Goal: Task Accomplishment & Management: Use online tool/utility

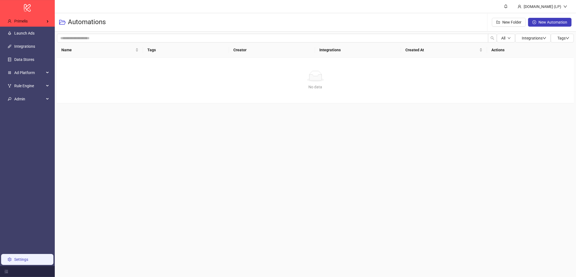
click at [14, 257] on link "Settings" at bounding box center [21, 259] width 14 height 4
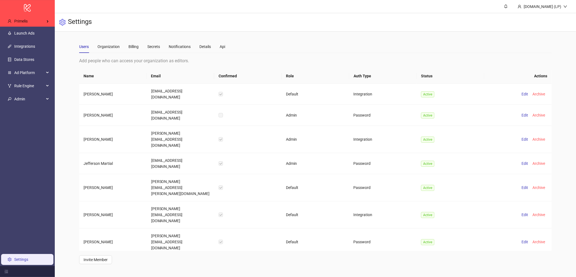
click at [227, 47] on div "Users Organization Billing Secrets Notifications Details Api" at bounding box center [315, 46] width 473 height 13
click at [223, 48] on div "Api" at bounding box center [222, 47] width 5 height 6
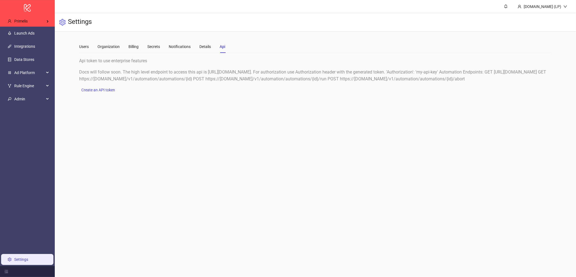
click at [276, 38] on main "Users Organization Billing Secrets Notifications Details Api Add people who can…" at bounding box center [316, 67] width 482 height 70
click at [88, 46] on div "Users" at bounding box center [84, 47] width 10 height 6
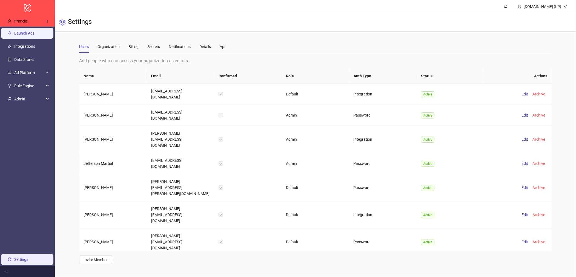
click at [35, 35] on link "Launch Ads" at bounding box center [24, 33] width 20 height 4
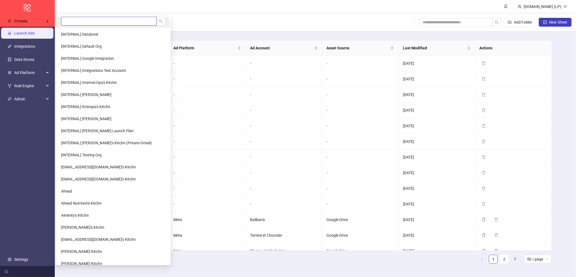
click at [82, 21] on input "search" at bounding box center [109, 21] width 96 height 9
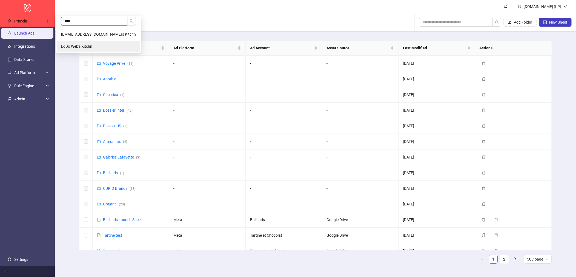
type input "****"
click at [80, 47] on span "LoDo Web's Kitchn" at bounding box center [76, 46] width 31 height 4
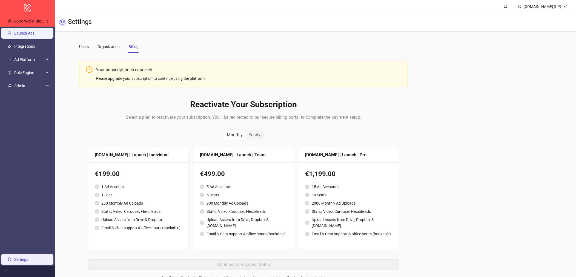
click at [35, 31] on link "Launch Ads" at bounding box center [24, 33] width 20 height 4
click at [35, 33] on link "Launch Ads" at bounding box center [24, 33] width 20 height 4
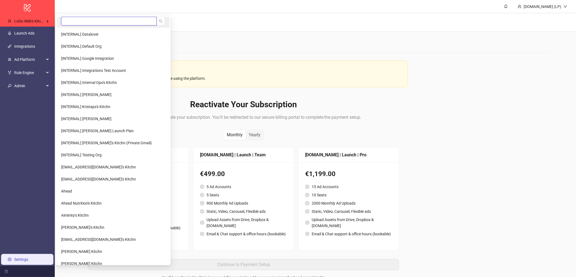
click at [78, 21] on input "search" at bounding box center [109, 21] width 96 height 9
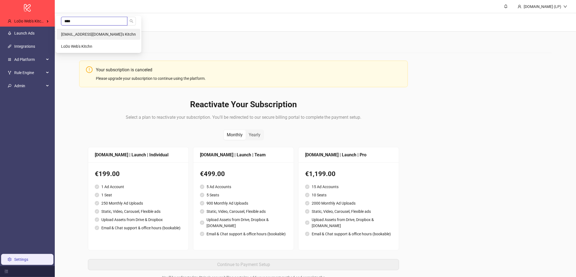
type input "****"
click at [83, 31] on li "[EMAIL_ADDRESS][DOMAIN_NAME]'s Kitchn" at bounding box center [99, 34] width 84 height 11
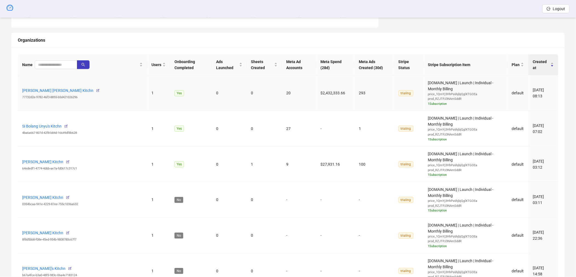
scroll to position [141, 0]
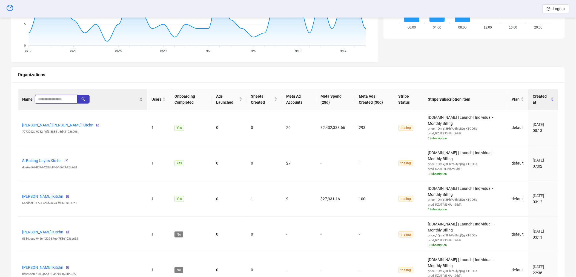
click at [54, 100] on input "search" at bounding box center [54, 99] width 32 height 6
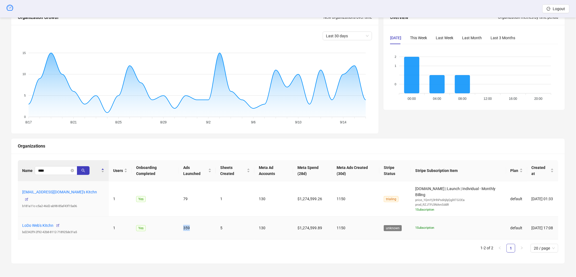
scroll to position [61, 0]
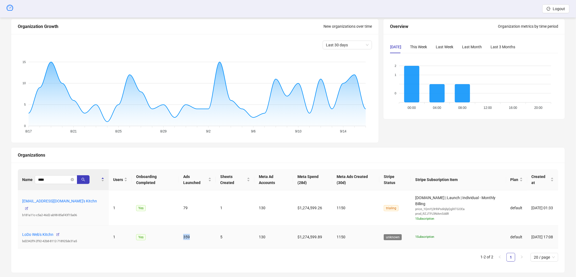
drag, startPoint x: 196, startPoint y: 229, endPoint x: 203, endPoint y: 229, distance: 6.9
click at [203, 229] on td "359" at bounding box center [197, 237] width 37 height 23
click at [179, 230] on td "359" at bounding box center [197, 237] width 37 height 23
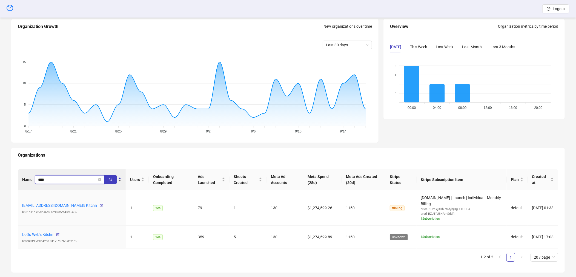
click at [48, 180] on input "****" at bounding box center [67, 180] width 59 height 6
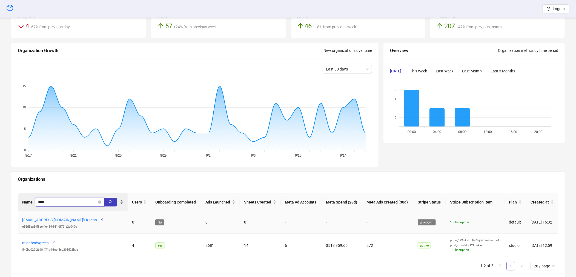
scroll to position [55, 0]
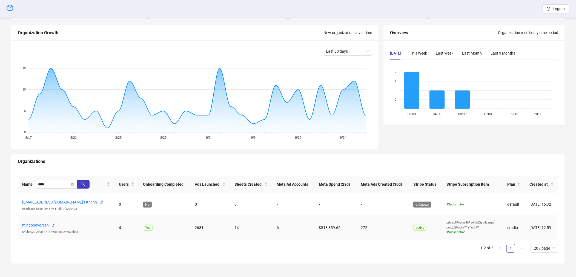
drag, startPoint x: 204, startPoint y: 227, endPoint x: 212, endPoint y: 229, distance: 8.8
click at [212, 229] on td "2681" at bounding box center [210, 228] width 40 height 24
click at [190, 227] on td "2681" at bounding box center [210, 228] width 40 height 24
drag, startPoint x: 187, startPoint y: 227, endPoint x: 200, endPoint y: 227, distance: 12.9
click at [200, 227] on td "2681" at bounding box center [210, 228] width 40 height 24
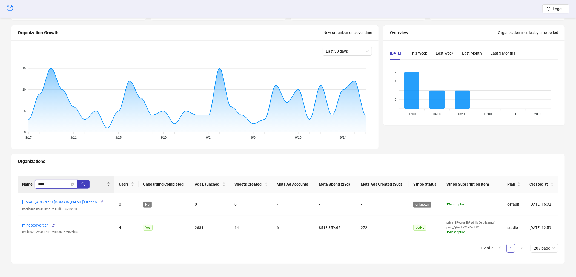
click at [55, 183] on input "****" at bounding box center [54, 184] width 32 height 6
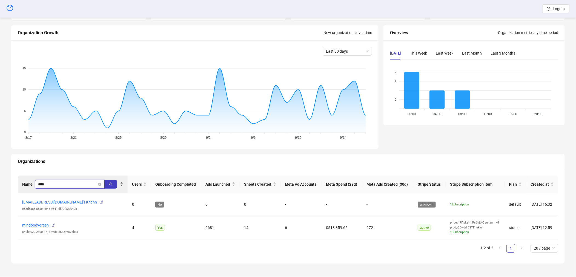
click at [55, 183] on input "****" at bounding box center [67, 184] width 59 height 6
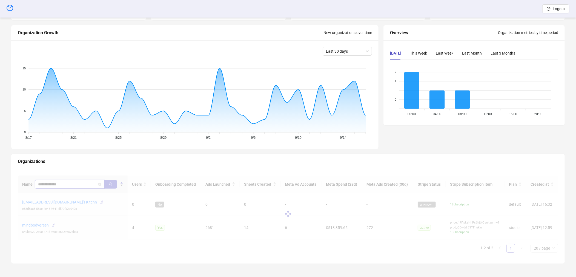
scroll to position [32, 0]
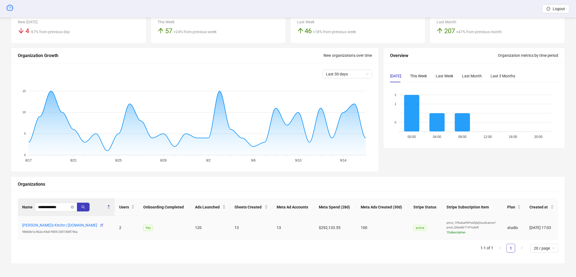
click at [212, 224] on td "120" at bounding box center [211, 228] width 40 height 24
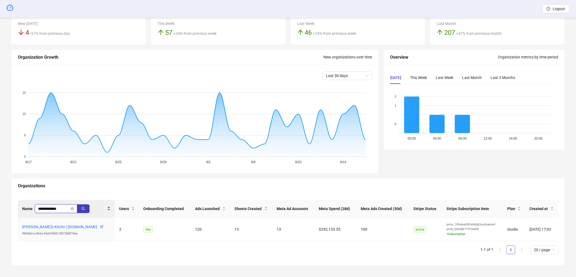
click at [56, 206] on input "**********" at bounding box center [54, 209] width 32 height 6
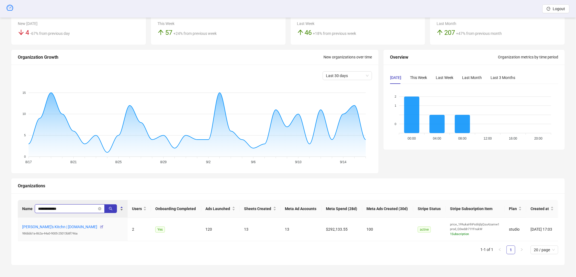
click at [56, 206] on input "**********" at bounding box center [67, 209] width 59 height 6
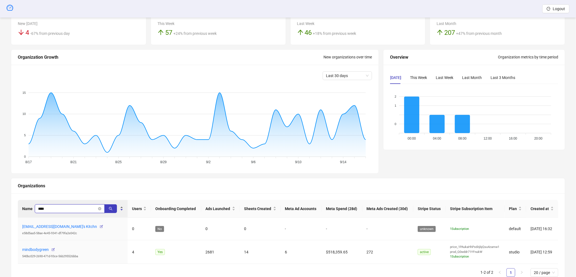
click at [90, 208] on input "****" at bounding box center [67, 209] width 59 height 6
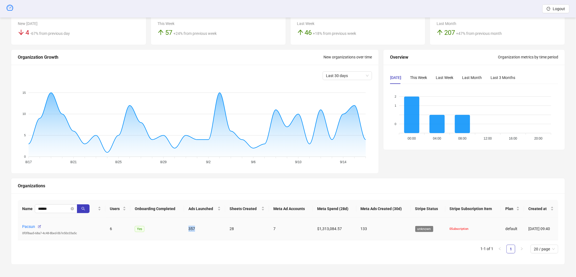
drag, startPoint x: 205, startPoint y: 229, endPoint x: 218, endPoint y: 229, distance: 13.2
click at [218, 229] on td "357" at bounding box center [204, 229] width 41 height 23
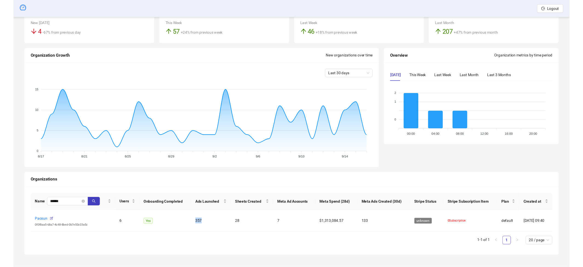
scroll to position [31, 0]
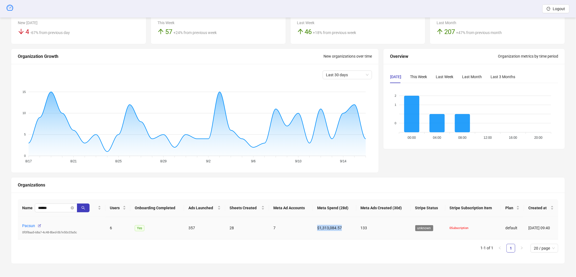
drag, startPoint x: 312, startPoint y: 230, endPoint x: 342, endPoint y: 229, distance: 30.5
click at [342, 229] on td "$1,313,084.57" at bounding box center [335, 228] width 44 height 23
click at [328, 249] on ul "1-1 of 1 1 20 / page" at bounding box center [288, 248] width 541 height 9
click at [53, 203] on span "******" at bounding box center [56, 207] width 42 height 9
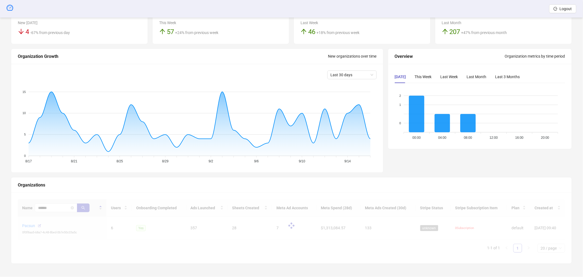
click at [47, 207] on div at bounding box center [292, 226] width 548 height 54
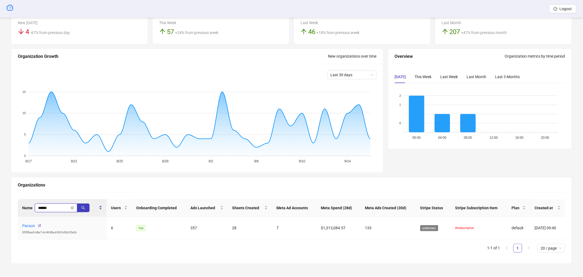
click at [42, 209] on input "******" at bounding box center [54, 208] width 32 height 6
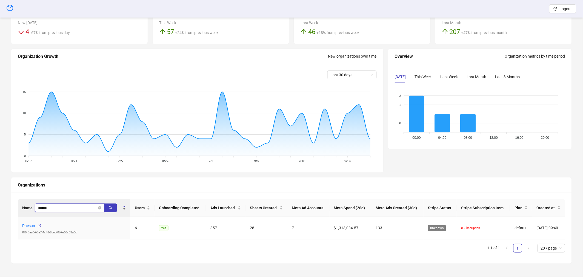
click at [42, 209] on input "******" at bounding box center [67, 208] width 59 height 6
type input "****"
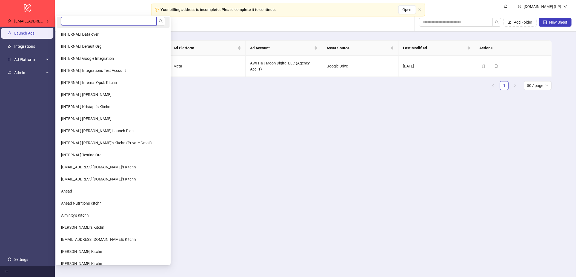
click at [73, 22] on input "search" at bounding box center [109, 21] width 96 height 9
type input "****"
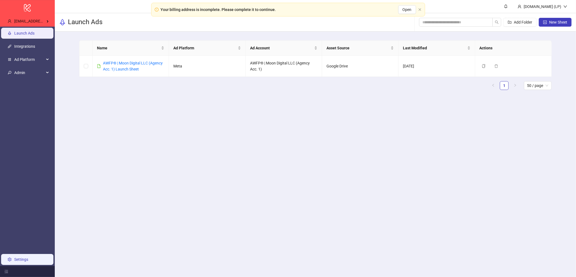
click at [20, 261] on link "Settings" at bounding box center [21, 259] width 14 height 4
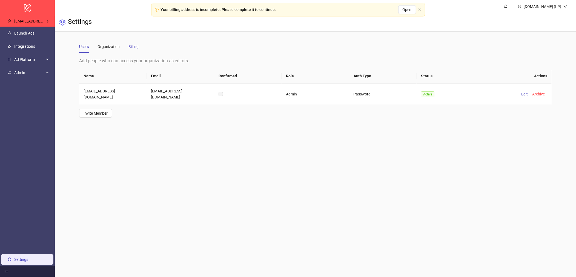
click at [136, 40] on div "Billing" at bounding box center [134, 46] width 10 height 13
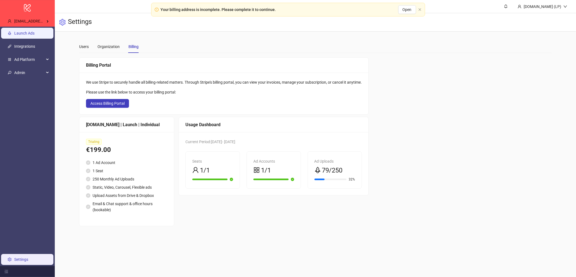
click at [33, 31] on link "Launch Ads" at bounding box center [24, 33] width 20 height 4
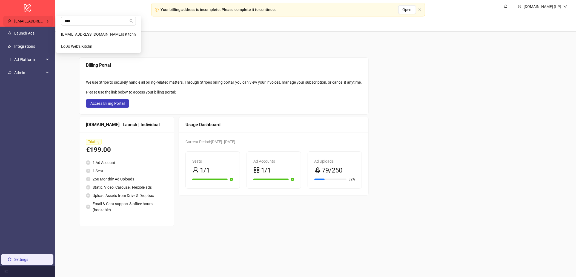
click at [22, 17] on div "kitchen@lodoweb.com's Kitchn" at bounding box center [28, 21] width 50 height 11
click at [75, 43] on li "LoDo Web's Kitchn" at bounding box center [99, 46] width 84 height 11
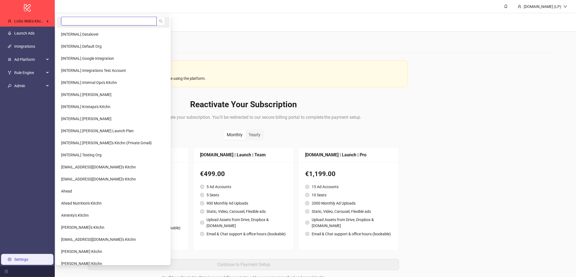
click at [78, 22] on input "search" at bounding box center [109, 21] width 96 height 9
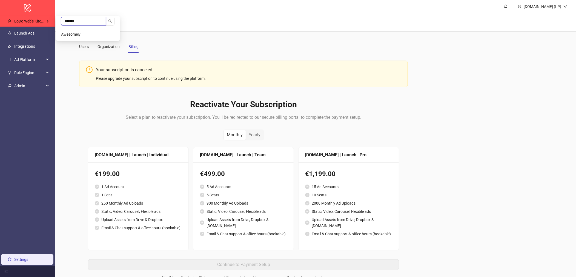
type input "*******"
click at [84, 36] on li "Awesomely" at bounding box center [88, 34] width 62 height 11
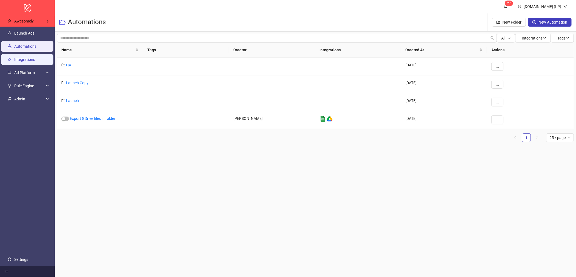
click at [35, 62] on link "Integrations" at bounding box center [24, 59] width 21 height 4
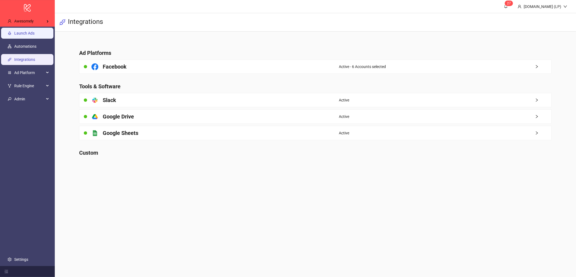
click at [35, 31] on link "Launch Ads" at bounding box center [24, 33] width 20 height 4
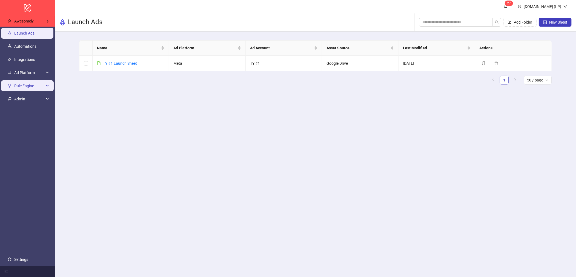
click at [16, 85] on span "Rule Engine" at bounding box center [29, 85] width 30 height 11
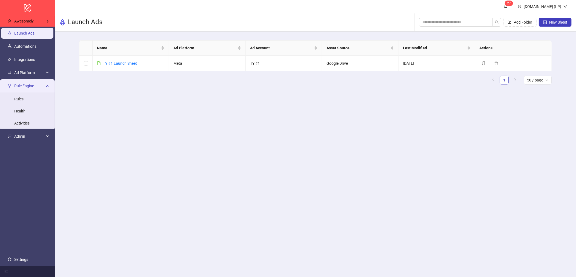
click at [16, 85] on span "Rule Engine" at bounding box center [29, 85] width 30 height 11
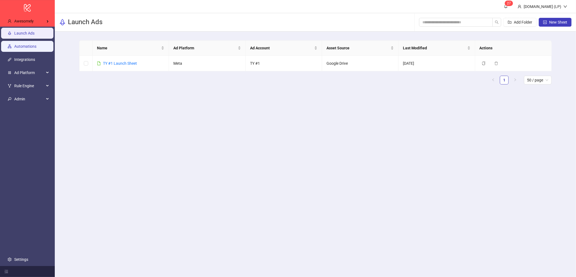
click at [28, 47] on link "Automations" at bounding box center [25, 46] width 22 height 4
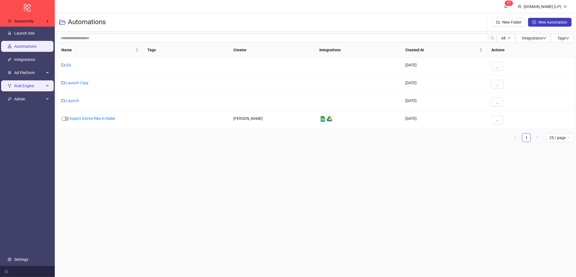
click at [20, 85] on span "Rule Engine" at bounding box center [29, 85] width 30 height 11
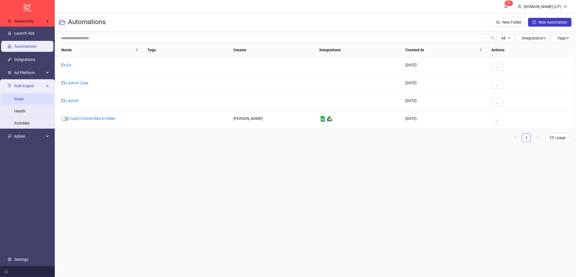
click at [24, 100] on link "Rules" at bounding box center [18, 99] width 9 height 4
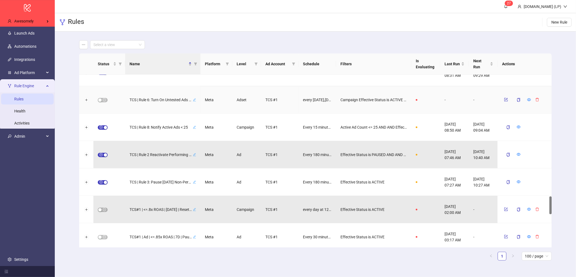
scroll to position [1169, 0]
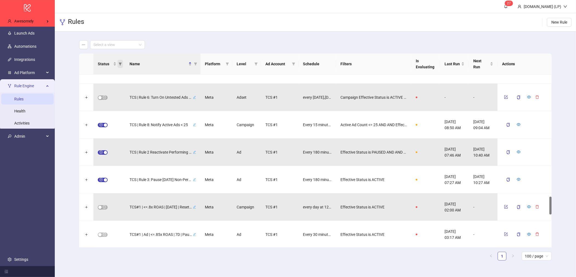
click at [122, 65] on span "Status" at bounding box center [120, 64] width 5 height 8
click at [84, 90] on span "active" at bounding box center [84, 88] width 12 height 4
click at [114, 107] on span "OK" at bounding box center [115, 108] width 5 height 4
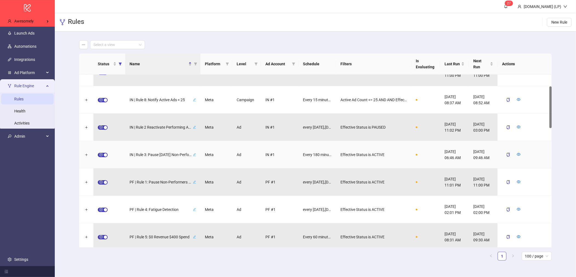
scroll to position [0, 0]
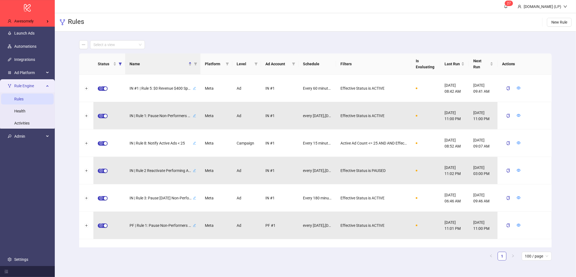
click at [43, 86] on span "Rule Engine" at bounding box center [29, 85] width 30 height 11
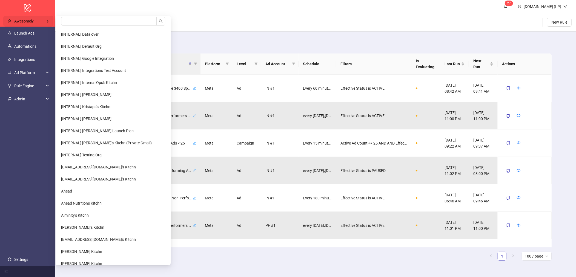
click at [30, 22] on span "Awesomely" at bounding box center [23, 21] width 19 height 4
click at [81, 22] on input "search" at bounding box center [109, 21] width 96 height 9
type input "******"
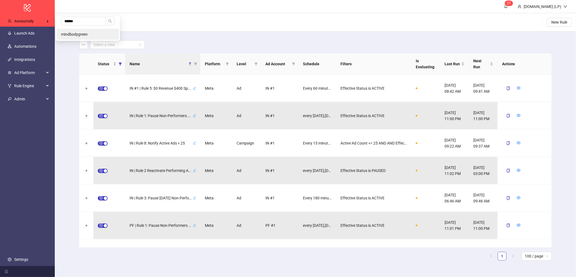
click at [84, 30] on li "mindbodygreen" at bounding box center [88, 34] width 62 height 11
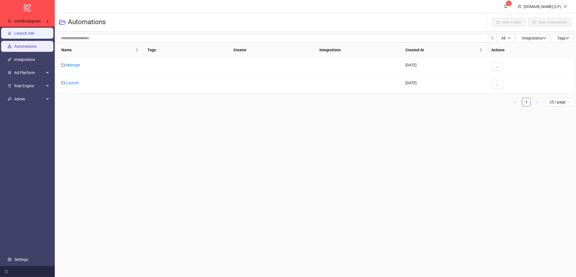
click at [32, 35] on link "Launch Ads" at bounding box center [24, 33] width 20 height 4
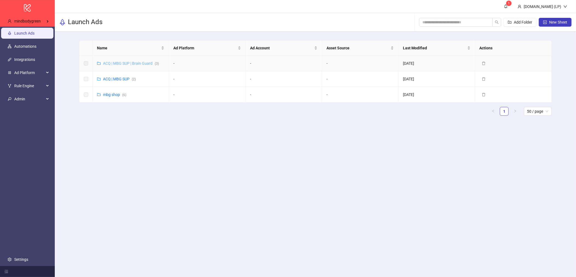
click at [126, 63] on link "ACQ | MBG SUP | Brain Guard ( 3 )" at bounding box center [131, 63] width 56 height 4
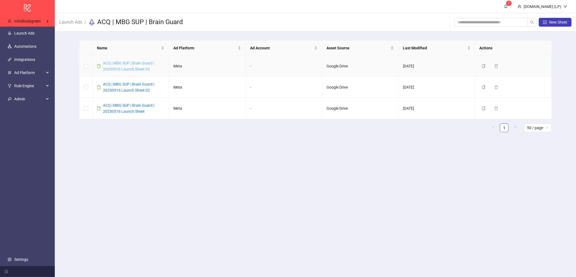
click at [128, 69] on link "ACQ | MBG SUP | Brain Guard | 20250516 Launch Sheet 03" at bounding box center [128, 66] width 51 height 10
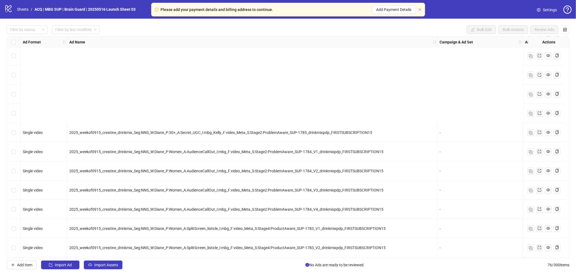
scroll to position [1250, 0]
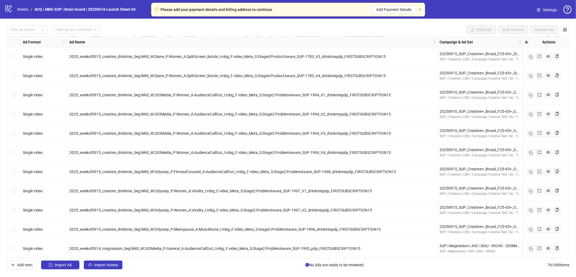
click at [19, 12] on div "logo/logo-mobile Sheets / ACQ | MBG SUP | Brain Guard | 20250516 Launch Sheet 03" at bounding box center [70, 9] width 133 height 10
click at [19, 8] on link "Sheets" at bounding box center [23, 9] width 14 height 6
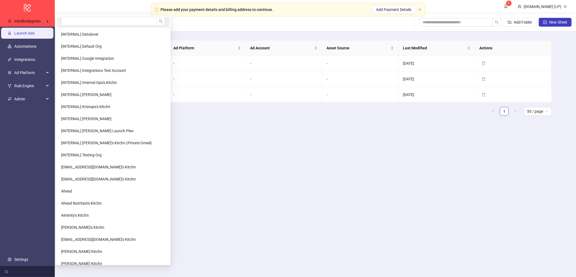
click at [86, 26] on li at bounding box center [113, 22] width 113 height 11
click at [30, 18] on div "mindbodygreen" at bounding box center [28, 21] width 50 height 11
click at [77, 22] on input "search" at bounding box center [109, 21] width 96 height 9
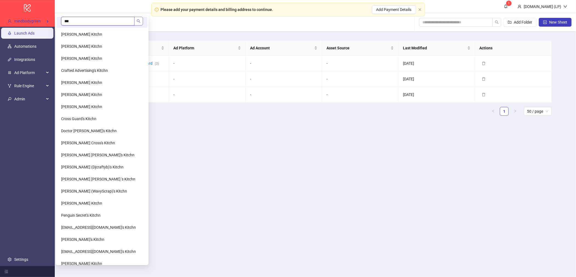
click at [137, 21] on icon "search" at bounding box center [139, 21] width 4 height 4
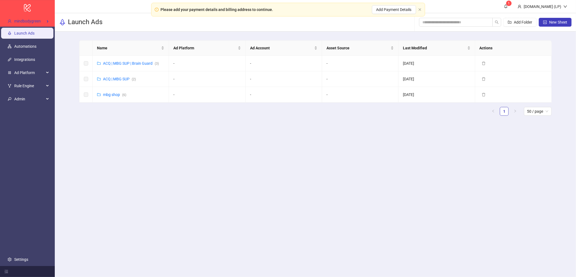
click at [86, 19] on h3 "Launch Ads" at bounding box center [85, 22] width 35 height 9
click at [78, 23] on input "******" at bounding box center [83, 21] width 45 height 9
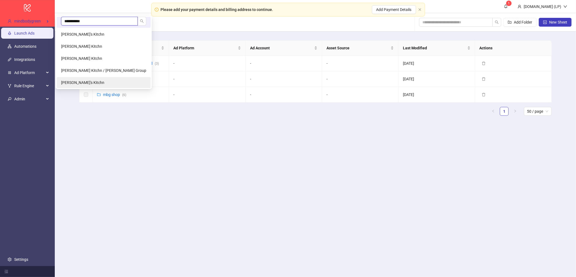
type input "**********"
click at [90, 80] on span "Christopher Roelann's Kitchn" at bounding box center [82, 82] width 43 height 4
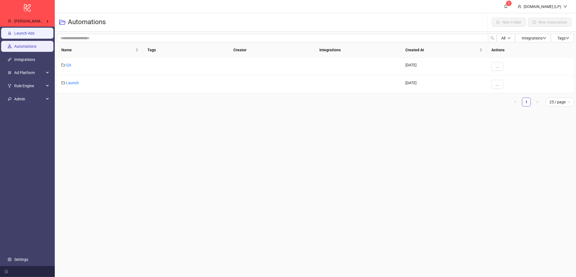
click at [35, 33] on link "Launch Ads" at bounding box center [24, 33] width 20 height 4
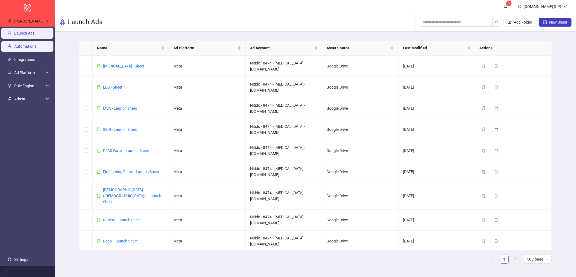
click at [16, 44] on link "Automations" at bounding box center [25, 46] width 22 height 4
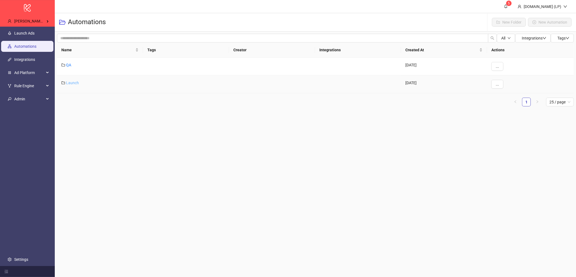
click at [69, 84] on link "Launch" at bounding box center [72, 83] width 13 height 4
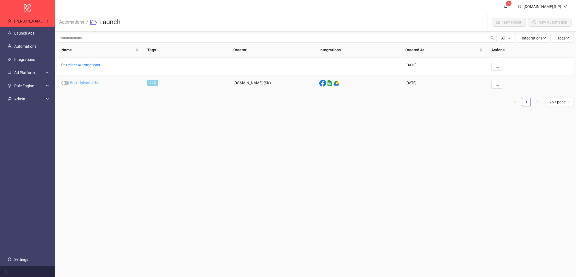
click at [81, 83] on link "Bulk-Upload Ads" at bounding box center [84, 83] width 28 height 4
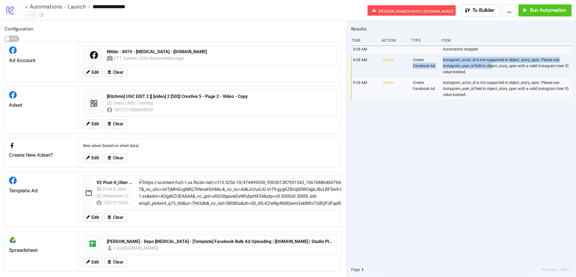
drag, startPoint x: 493, startPoint y: 69, endPoint x: 425, endPoint y: 62, distance: 68.3
click at [425, 62] on div "9:28 AM create Create Facebook Ad instagram_actor_id is not supported in object…" at bounding box center [463, 66] width 221 height 23
click at [481, 70] on div "instagram_actor_id is not supported in object_story_spec. Please use instagram_…" at bounding box center [508, 66] width 131 height 22
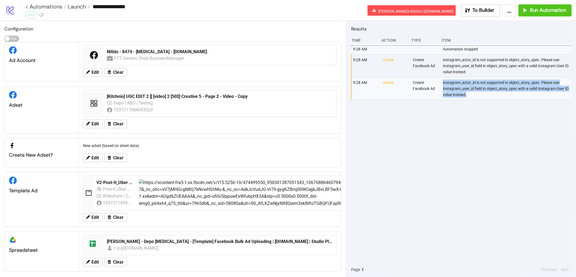
drag, startPoint x: 467, startPoint y: 98, endPoint x: 444, endPoint y: 80, distance: 29.7
click at [444, 80] on div "instagram_actor_id is not supported in object_story_spec. Please use instagram_…" at bounding box center [508, 88] width 131 height 22
click at [10, 10] on icon "logo/logo-mobile" at bounding box center [10, 10] width 10 height 10
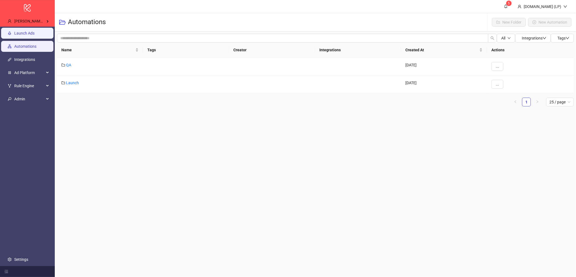
click at [35, 33] on link "Launch Ads" at bounding box center [24, 33] width 20 height 4
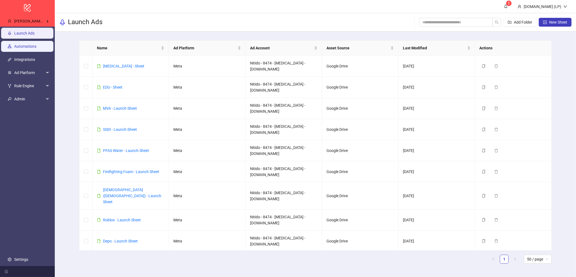
click at [19, 45] on link "Automations" at bounding box center [25, 46] width 22 height 4
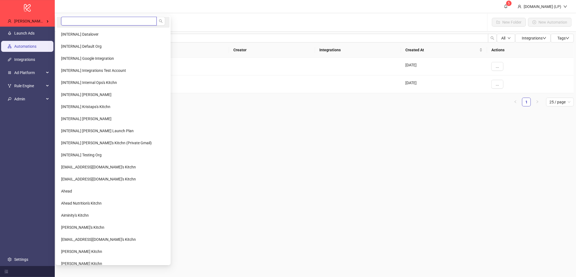
click at [78, 21] on input "search" at bounding box center [109, 21] width 96 height 9
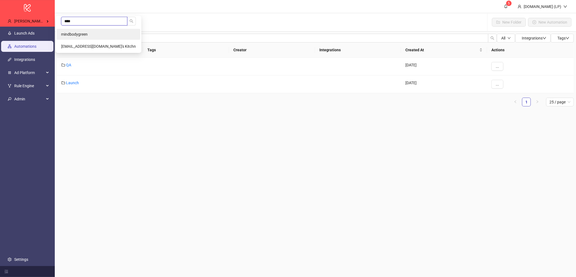
type input "****"
click at [85, 30] on li "mindbodygreen" at bounding box center [99, 34] width 84 height 11
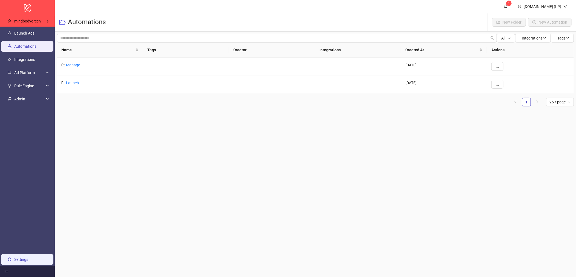
click at [25, 259] on link "Settings" at bounding box center [21, 259] width 14 height 4
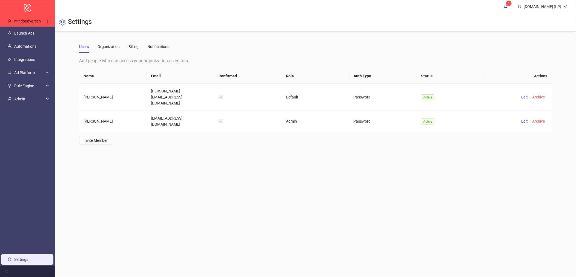
click at [145, 43] on div "Users Organization Billing Notifications" at bounding box center [124, 46] width 90 height 13
click at [138, 47] on div "Billing" at bounding box center [134, 47] width 10 height 6
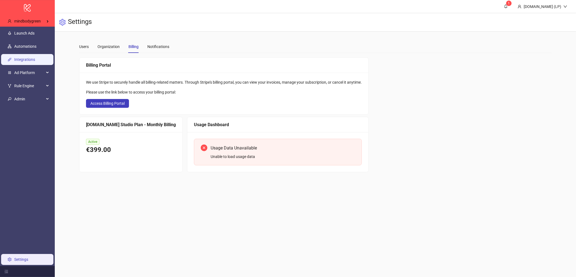
click at [27, 57] on link "Integrations" at bounding box center [24, 59] width 21 height 4
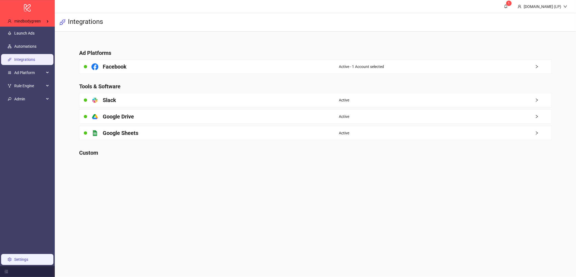
click at [19, 261] on link "Settings" at bounding box center [21, 259] width 14 height 4
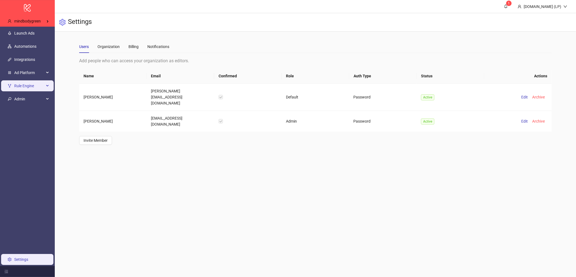
click at [28, 80] on span "Rule Engine" at bounding box center [29, 85] width 30 height 11
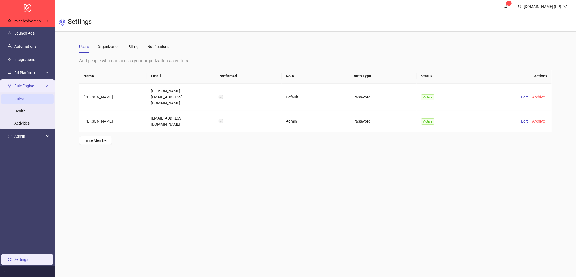
click at [21, 97] on link "Rules" at bounding box center [18, 99] width 9 height 4
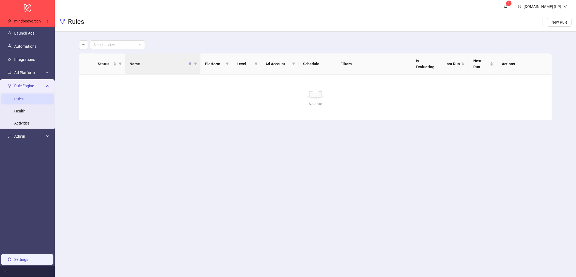
click at [28, 257] on link "Settings" at bounding box center [21, 259] width 14 height 4
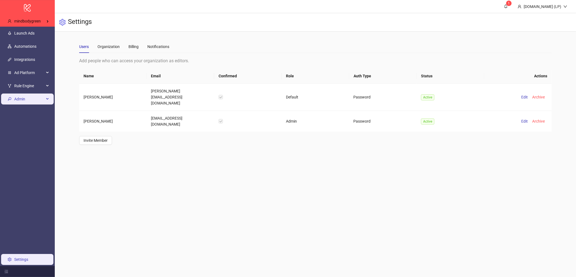
click at [37, 103] on span "Admin" at bounding box center [29, 98] width 30 height 11
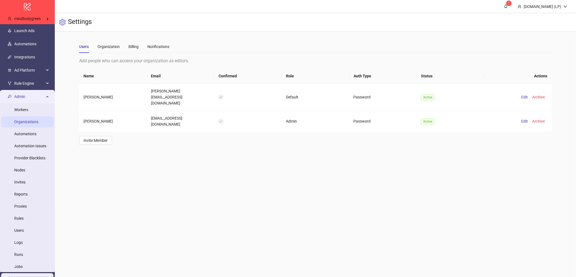
click at [32, 121] on link "Organizations" at bounding box center [26, 121] width 24 height 4
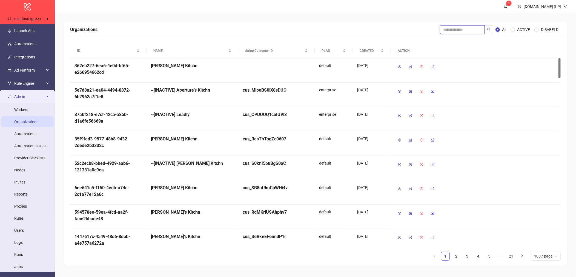
click at [460, 32] on input "search" at bounding box center [462, 29] width 45 height 9
type input "********"
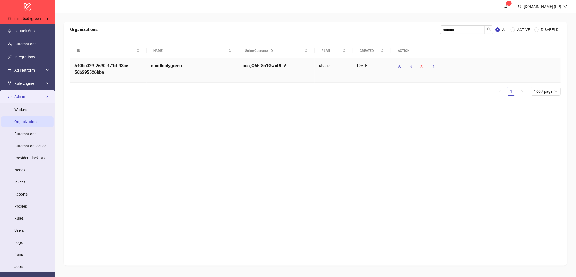
click at [413, 68] on button "button" at bounding box center [410, 66] width 9 height 9
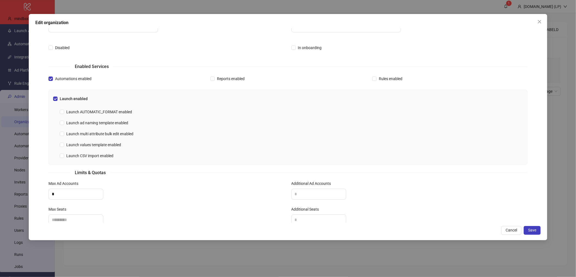
scroll to position [136, 0]
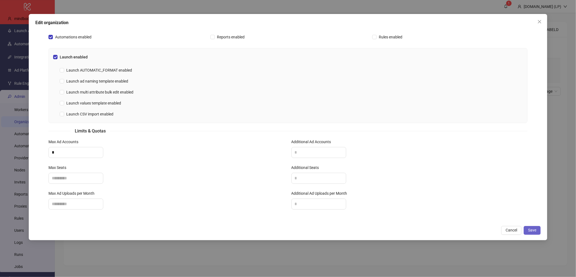
click at [532, 230] on span "Save" at bounding box center [532, 230] width 8 height 4
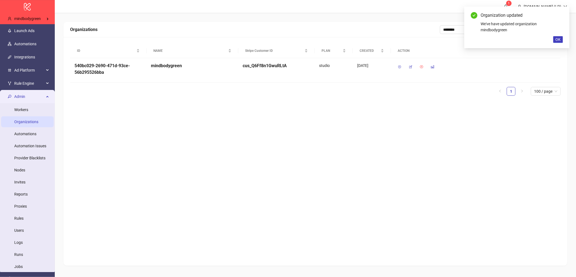
click at [555, 45] on div "Organization updated We've have updated organization mindbodygreen OK" at bounding box center [517, 28] width 105 height 42
click at [556, 42] on button "OK" at bounding box center [559, 39] width 10 height 7
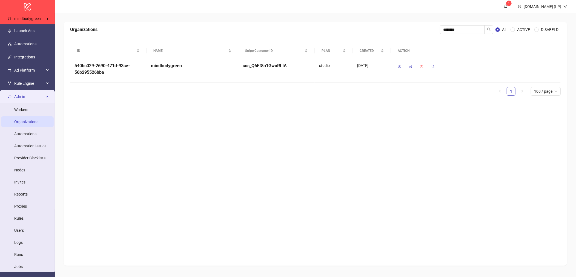
click at [32, 99] on span "Admin" at bounding box center [29, 96] width 30 height 11
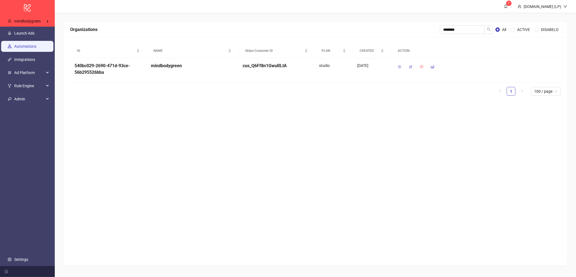
click at [36, 44] on link "Automations" at bounding box center [25, 46] width 22 height 4
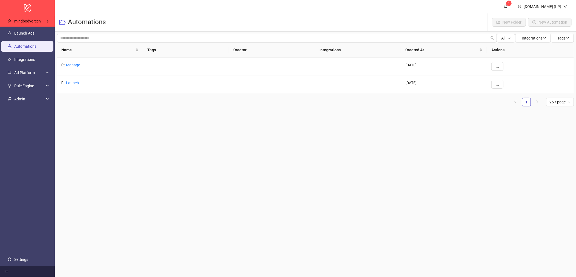
click at [35, 32] on link "Launch Ads" at bounding box center [24, 33] width 20 height 4
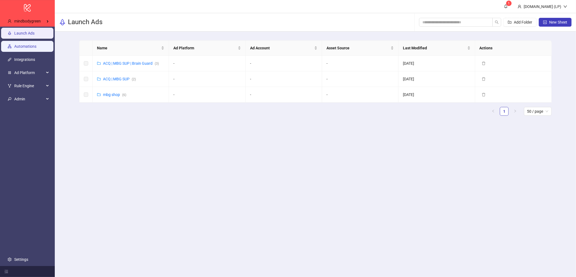
click at [36, 47] on link "Automations" at bounding box center [25, 46] width 22 height 4
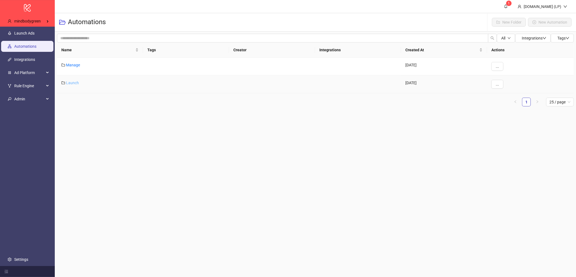
click at [73, 83] on link "Launch" at bounding box center [72, 83] width 13 height 4
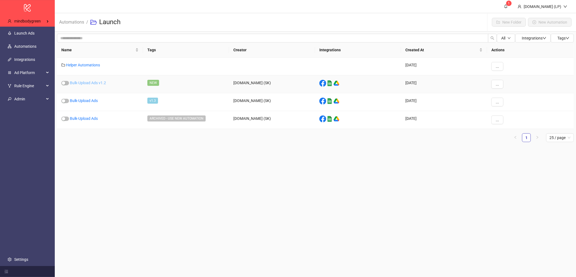
click at [93, 84] on link "Bulk-Upload Ads v1.2" at bounding box center [88, 83] width 36 height 4
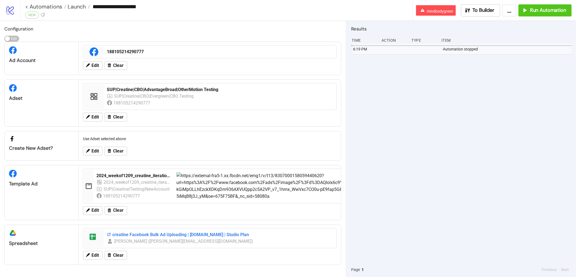
click at [136, 235] on div "creatine Facebook Bulk Ad Uploading | Kitchn.io | Studio Plan" at bounding box center [220, 235] width 226 height 6
click at [473, 15] on button "To Builder" at bounding box center [480, 10] width 39 height 12
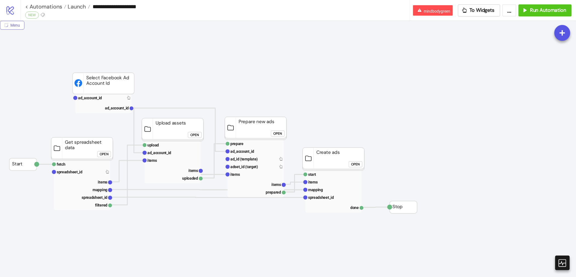
click at [17, 23] on span "Menu" at bounding box center [15, 25] width 10 height 4
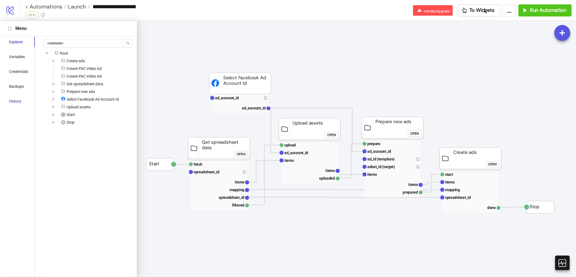
click at [19, 100] on div "History" at bounding box center [15, 101] width 12 height 6
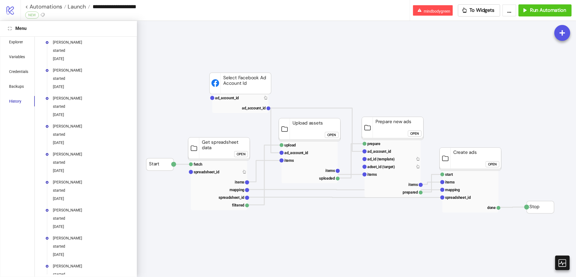
drag, startPoint x: 80, startPoint y: 61, endPoint x: 53, endPoint y: 59, distance: 27.2
click at [53, 59] on div "Tien Alvarez started 2025-01-17" at bounding box center [91, 50] width 77 height 22
click at [73, 9] on span "Launch" at bounding box center [76, 6] width 20 height 7
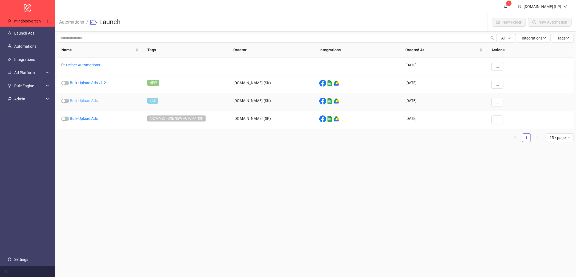
click at [74, 99] on link "Bulk-Upload Ads" at bounding box center [84, 100] width 28 height 4
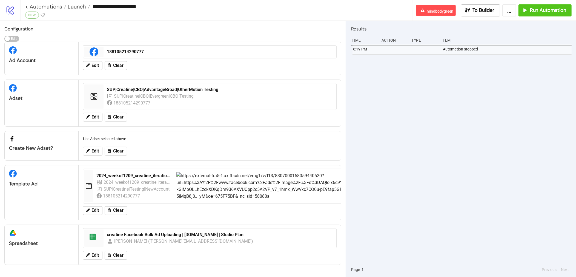
type input "**********"
click at [486, 14] on button "To Builder" at bounding box center [480, 10] width 39 height 12
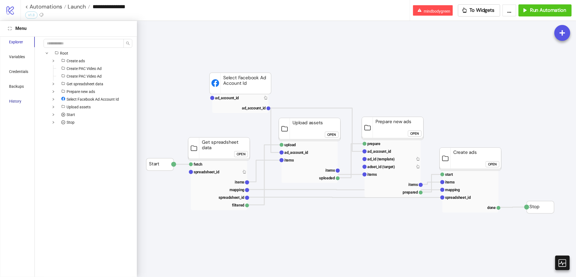
click at [13, 102] on div "History" at bounding box center [15, 101] width 12 height 6
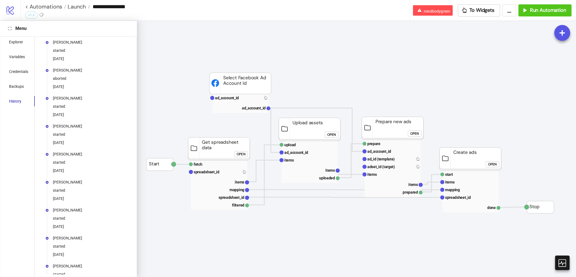
drag, startPoint x: 82, startPoint y: 61, endPoint x: 58, endPoint y: 61, distance: 24.1
click at [58, 61] on div "Tien Alvarez started 2025-04-17" at bounding box center [91, 50] width 77 height 22
click at [76, 7] on span "Launch" at bounding box center [76, 6] width 20 height 7
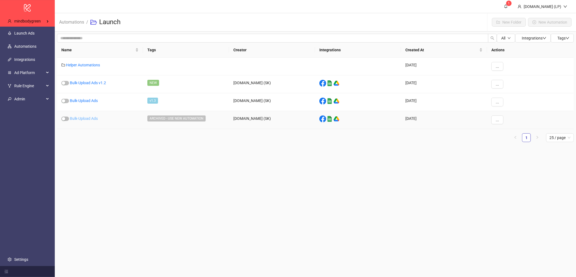
click at [73, 119] on link "Bulk-Upload Ads" at bounding box center [84, 118] width 28 height 4
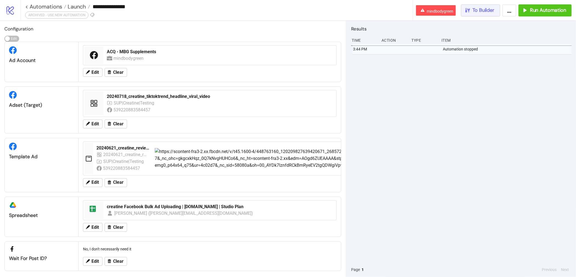
click at [476, 10] on span "To Builder" at bounding box center [484, 10] width 22 height 6
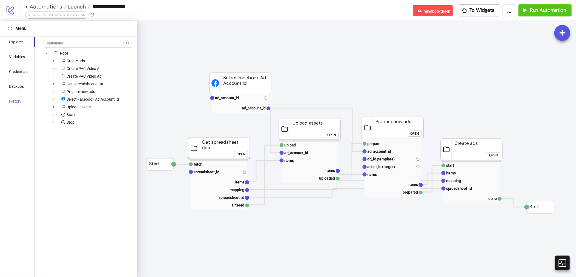
click at [19, 96] on div "History" at bounding box center [18, 101] width 32 height 10
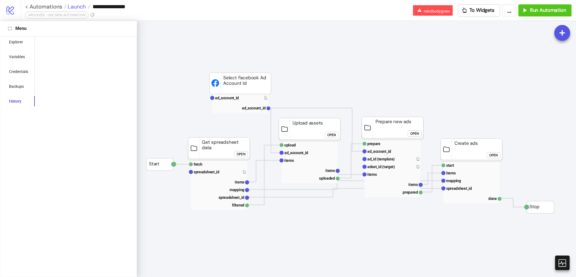
click at [76, 10] on span "Launch" at bounding box center [76, 6] width 20 height 7
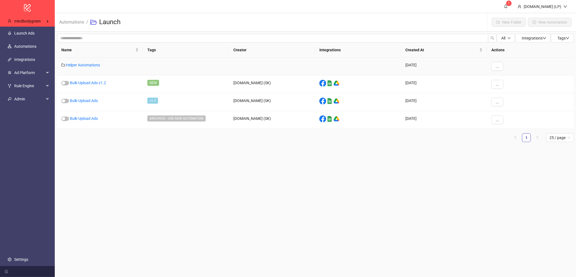
click at [84, 69] on div "Helper Automations" at bounding box center [100, 67] width 86 height 18
click at [86, 67] on div "Helper Automations" at bounding box center [100, 67] width 86 height 18
click at [91, 65] on link "Helper Automations" at bounding box center [83, 65] width 34 height 4
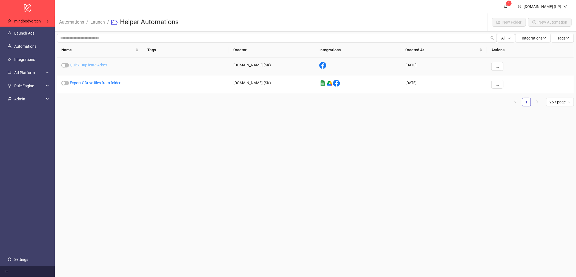
click at [93, 66] on link "Quick-Duplicate Adset" at bounding box center [88, 65] width 37 height 4
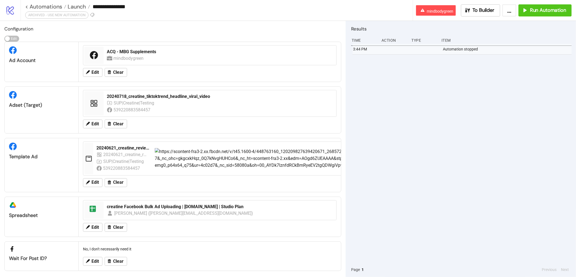
type input "**********"
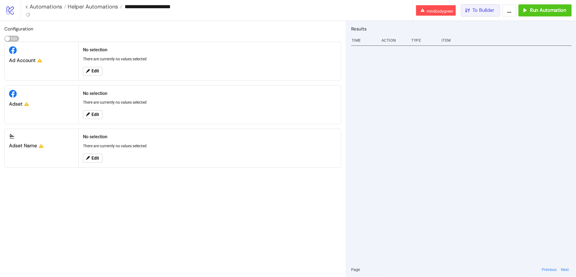
click at [493, 14] on button "To Builder" at bounding box center [480, 10] width 39 height 12
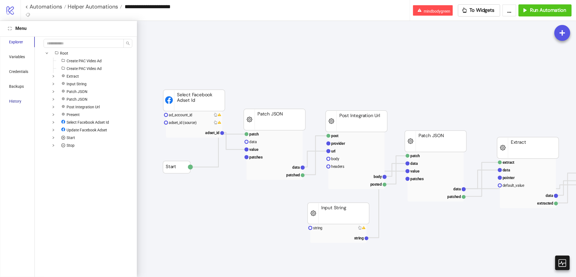
click at [17, 102] on div "History" at bounding box center [15, 101] width 12 height 6
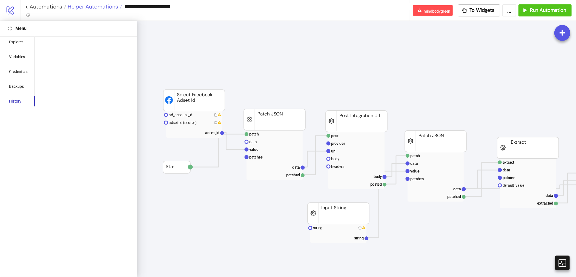
click at [114, 6] on span "Helper Automations" at bounding box center [92, 6] width 52 height 7
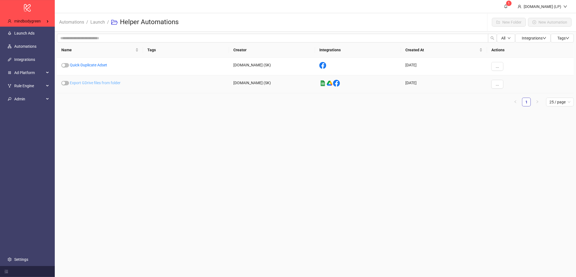
click at [93, 82] on link "Export GDrive files from folder" at bounding box center [95, 83] width 51 height 4
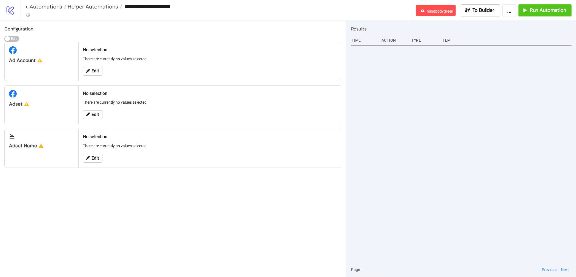
type input "**********"
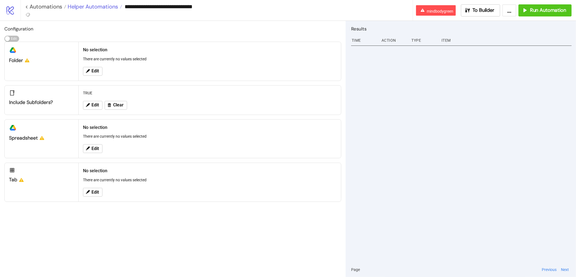
click at [95, 5] on span "Helper Automations" at bounding box center [92, 6] width 52 height 7
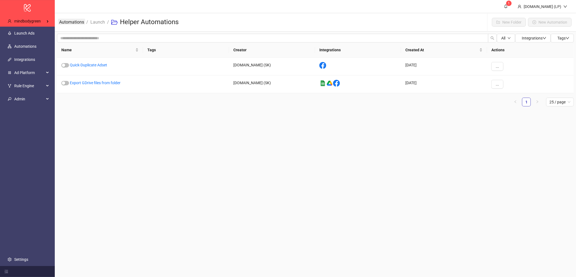
click at [76, 23] on link "Automations" at bounding box center [71, 22] width 27 height 6
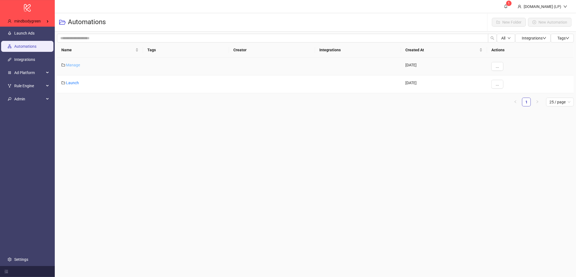
click at [70, 64] on link "Manage" at bounding box center [73, 65] width 14 height 4
click at [70, 84] on link "QA" at bounding box center [68, 83] width 5 height 4
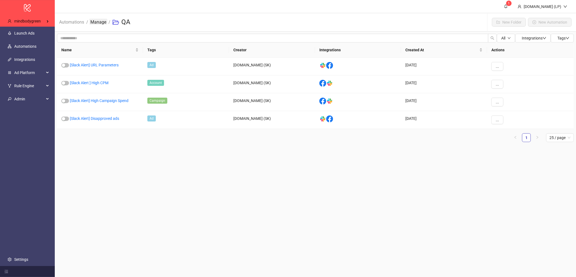
click at [98, 21] on link "Manage" at bounding box center [98, 22] width 18 height 6
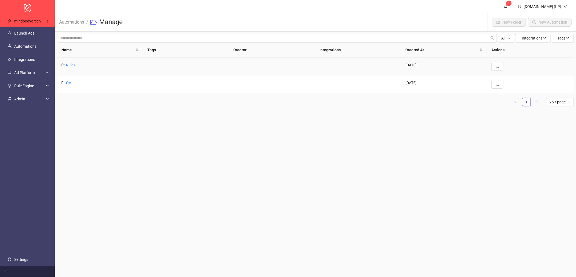
click at [71, 68] on div "Rules" at bounding box center [100, 67] width 86 height 18
click at [76, 64] on div "Rules" at bounding box center [100, 67] width 86 height 18
click at [75, 64] on link "Rules" at bounding box center [70, 65] width 9 height 4
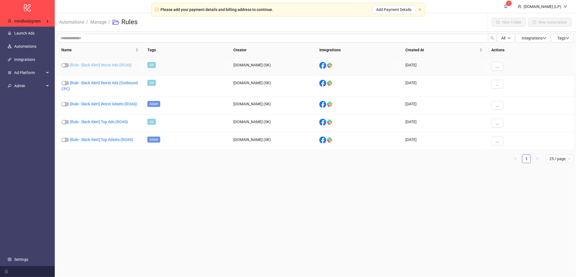
click at [106, 64] on link "[Rule - Slack Alert] Worst Ads (ROAS)" at bounding box center [101, 65] width 62 height 4
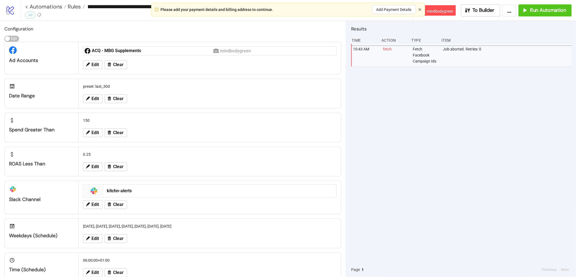
click at [419, 9] on icon "close" at bounding box center [420, 9] width 3 height 3
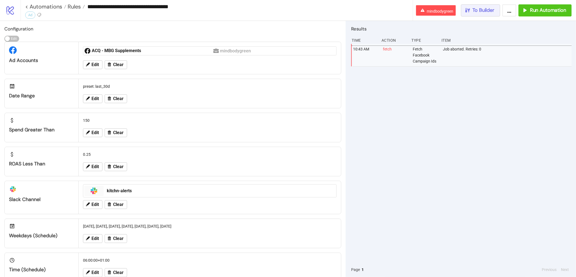
click at [485, 13] on span "To Builder" at bounding box center [484, 10] width 22 height 6
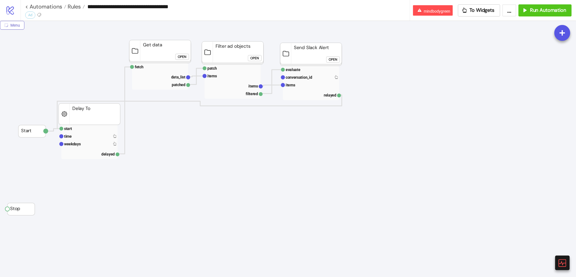
click at [16, 26] on span "Menu" at bounding box center [15, 25] width 10 height 4
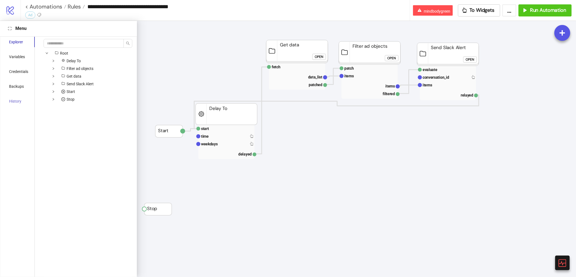
click at [22, 99] on div "History" at bounding box center [18, 101] width 32 height 10
drag, startPoint x: 75, startPoint y: 59, endPoint x: 48, endPoint y: 58, distance: 27.5
click at [48, 58] on li "[PERSON_NAME] aborted [DATE]" at bounding box center [88, 55] width 84 height 28
click at [75, 6] on span "Rules" at bounding box center [73, 6] width 15 height 7
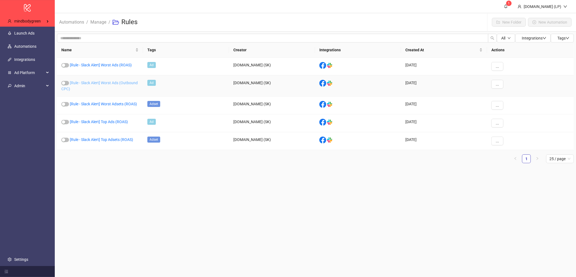
click at [99, 82] on link "[Rule - Slack Alert] Worst Ads (Outbound CPC)" at bounding box center [99, 86] width 76 height 10
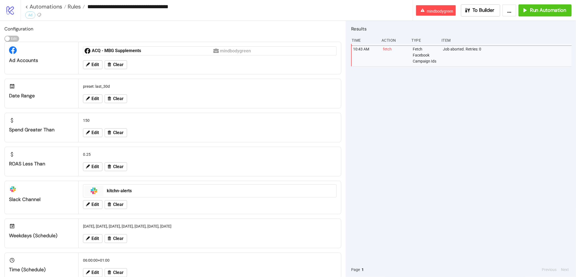
type input "**********"
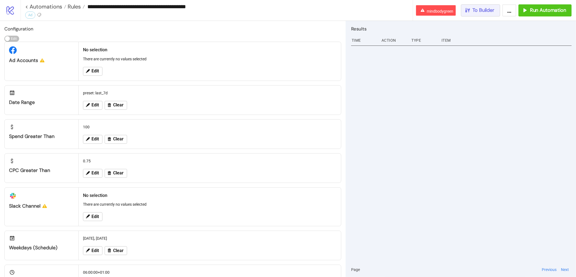
click at [471, 10] on icon "button" at bounding box center [468, 10] width 6 height 6
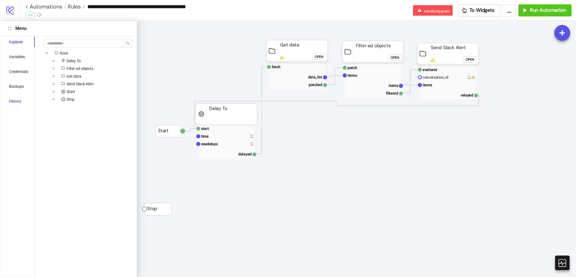
click at [17, 101] on div "History" at bounding box center [15, 101] width 12 height 6
click at [75, 3] on span "Rules" at bounding box center [73, 6] width 15 height 7
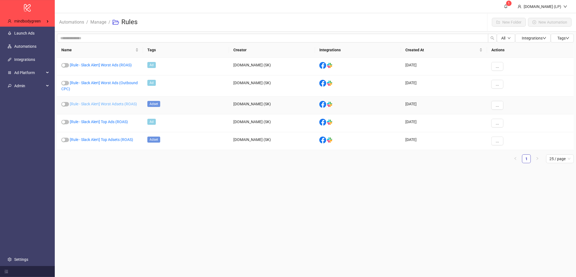
click at [96, 104] on link "[Rule - Slack Alert] Worst Adsets (ROAS)" at bounding box center [103, 104] width 67 height 4
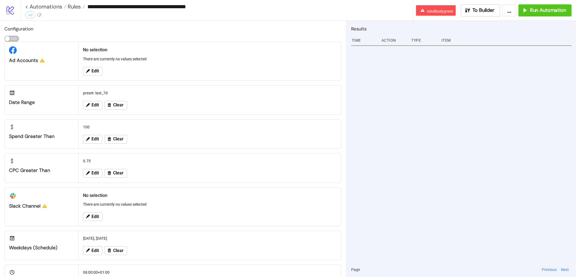
type input "**********"
click at [478, 6] on button "To Builder" at bounding box center [480, 10] width 39 height 12
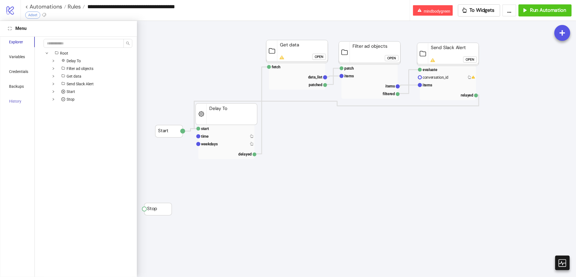
click at [5, 100] on div "History" at bounding box center [18, 101] width 32 height 10
click at [79, 5] on span "Rules" at bounding box center [73, 6] width 15 height 7
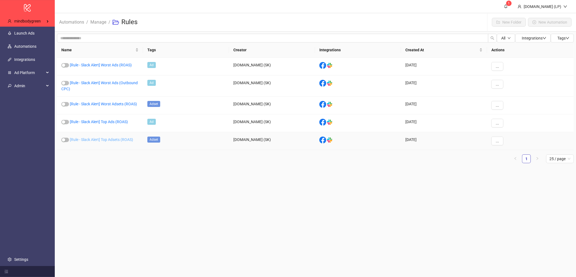
click at [99, 140] on link "[Rule - Slack Alert] Top Adsets (ROAS)" at bounding box center [101, 139] width 63 height 4
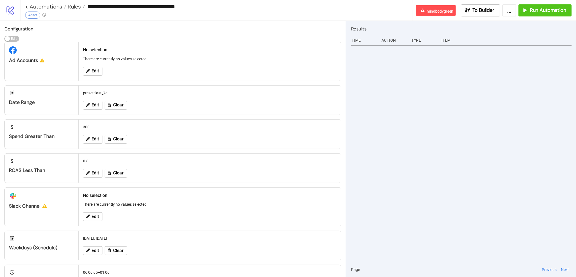
type input "**********"
click at [473, 14] on button "To Builder" at bounding box center [480, 10] width 39 height 12
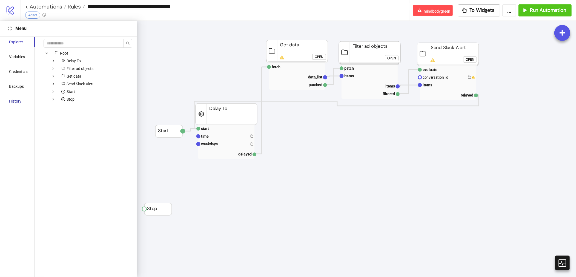
click at [20, 101] on div "History" at bounding box center [15, 101] width 12 height 6
click at [71, 5] on span "Rules" at bounding box center [73, 6] width 15 height 7
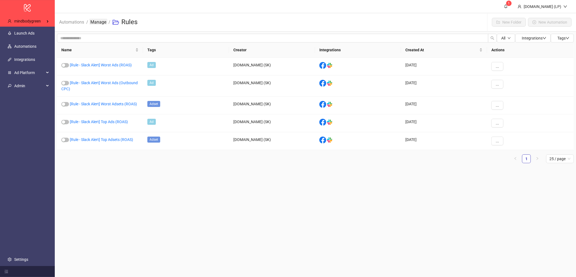
click at [102, 24] on link "Manage" at bounding box center [98, 22] width 18 height 6
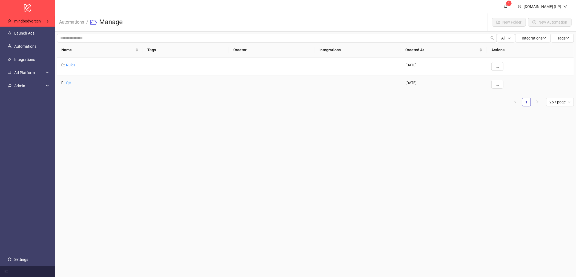
click at [70, 82] on link "QA" at bounding box center [68, 83] width 5 height 4
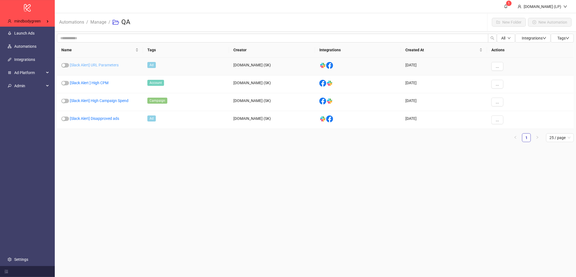
click at [107, 64] on link "[Slack Alert] URL Parameters" at bounding box center [94, 65] width 49 height 4
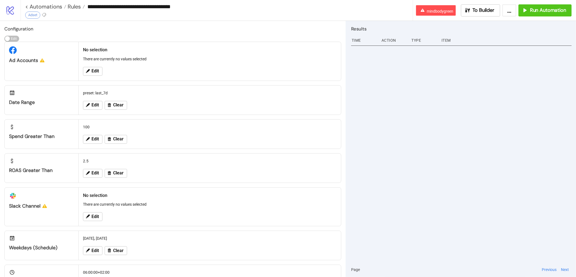
type input "**********"
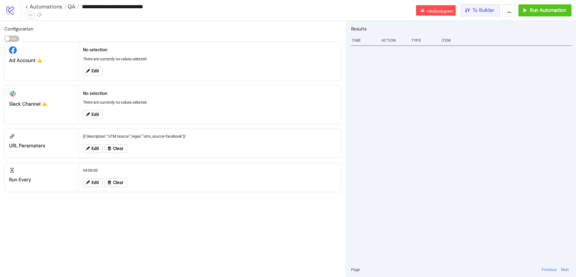
click at [483, 7] on button "To Builder" at bounding box center [480, 10] width 39 height 12
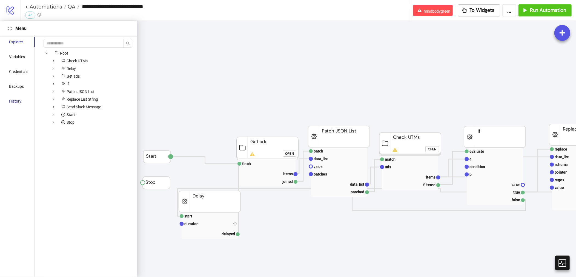
click at [20, 101] on div "History" at bounding box center [15, 101] width 12 height 6
click at [77, 10] on div "**********" at bounding box center [217, 6] width 385 height 8
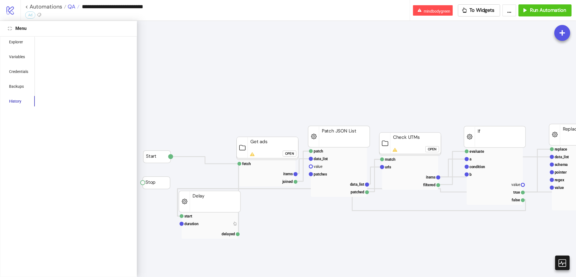
click at [73, 7] on span "QA" at bounding box center [70, 6] width 9 height 7
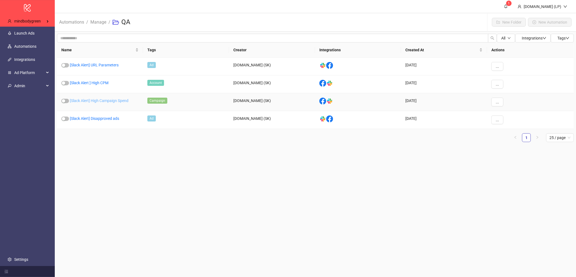
click at [104, 102] on link "[Slack Alert] High Campaign Spend" at bounding box center [99, 100] width 59 height 4
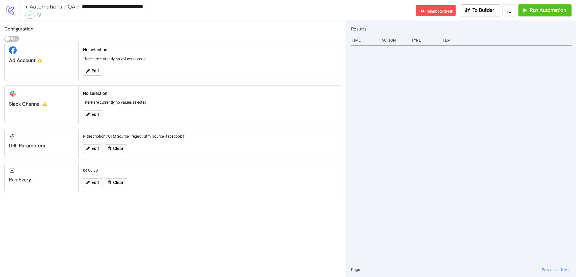
type input "**********"
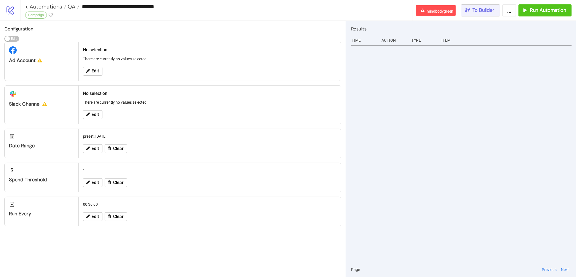
click at [487, 14] on button "To Builder" at bounding box center [480, 10] width 39 height 12
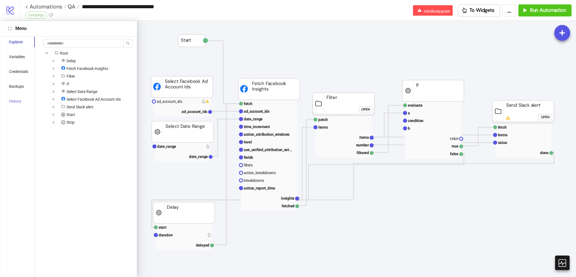
click at [20, 96] on div "History" at bounding box center [18, 101] width 32 height 10
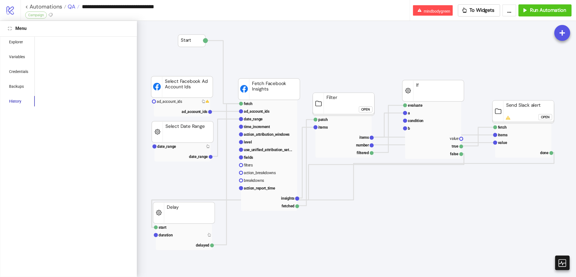
click at [70, 8] on span "QA" at bounding box center [70, 6] width 9 height 7
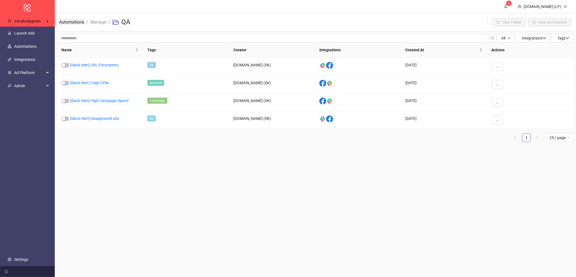
click at [81, 24] on link "Automations" at bounding box center [71, 22] width 27 height 6
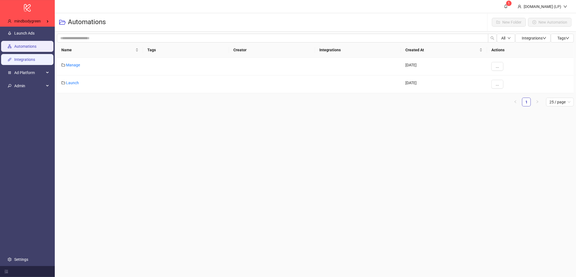
click at [24, 59] on link "Integrations" at bounding box center [24, 59] width 21 height 4
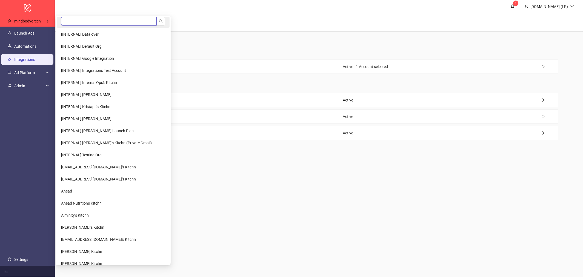
click at [90, 22] on input "search" at bounding box center [109, 21] width 96 height 9
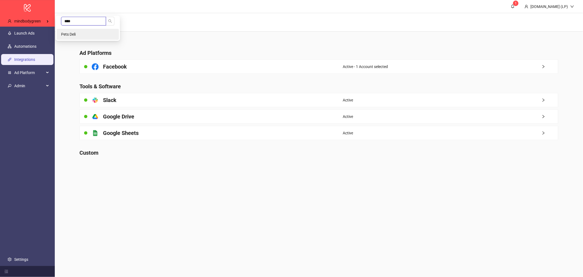
type input "****"
click at [80, 33] on li "Pets Deli" at bounding box center [88, 34] width 62 height 11
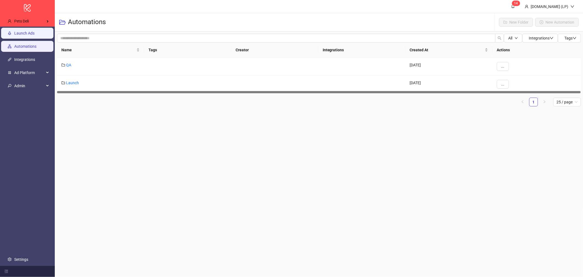
click at [35, 34] on link "Launch Ads" at bounding box center [24, 33] width 20 height 4
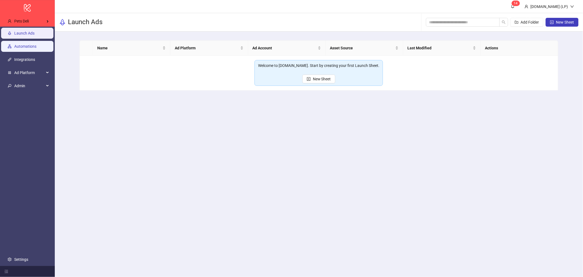
click at [29, 48] on link "Automations" at bounding box center [25, 46] width 22 height 4
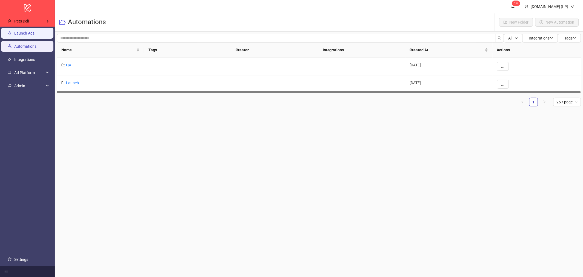
click at [32, 35] on link "Launch Ads" at bounding box center [24, 33] width 20 height 4
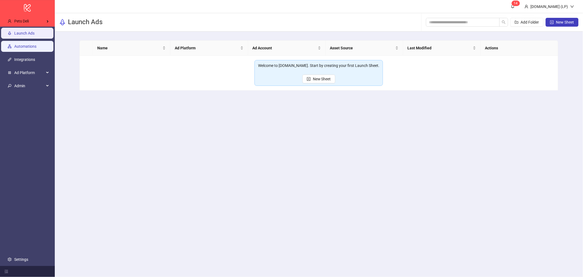
click at [36, 47] on link "Automations" at bounding box center [25, 46] width 22 height 4
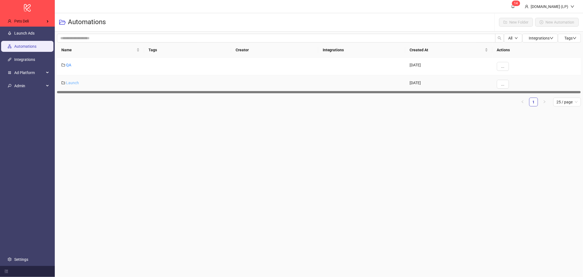
click at [72, 81] on link "Launch" at bounding box center [72, 83] width 13 height 4
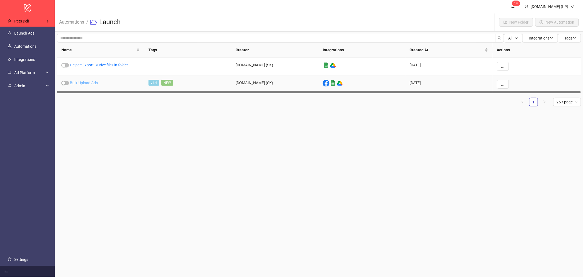
click at [80, 84] on link "Bulk-Upload Ads" at bounding box center [84, 83] width 28 height 4
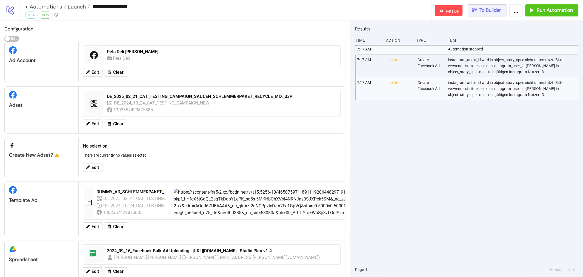
click at [485, 8] on span "To Builder" at bounding box center [491, 10] width 22 height 6
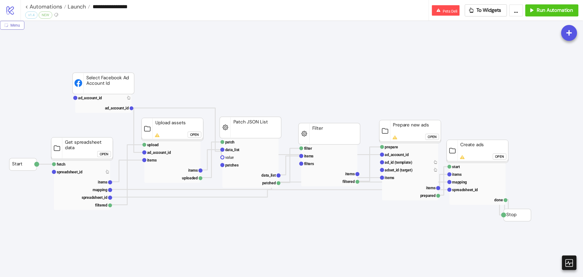
click at [16, 21] on button "Menu" at bounding box center [12, 25] width 24 height 9
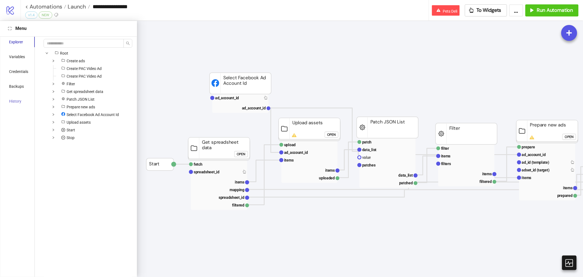
click at [26, 104] on div "History" at bounding box center [18, 101] width 32 height 10
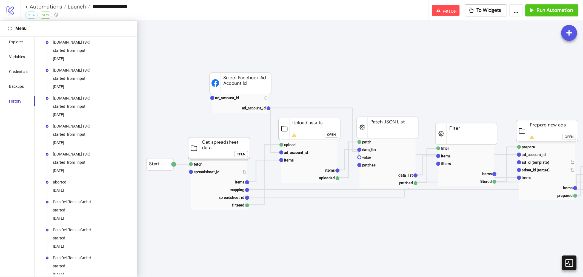
drag, startPoint x: 67, startPoint y: 58, endPoint x: 76, endPoint y: 59, distance: 9.4
click at [76, 59] on div "2025-05-14" at bounding box center [72, 59] width 38 height 6
click at [75, 7] on span "Launch" at bounding box center [76, 6] width 20 height 7
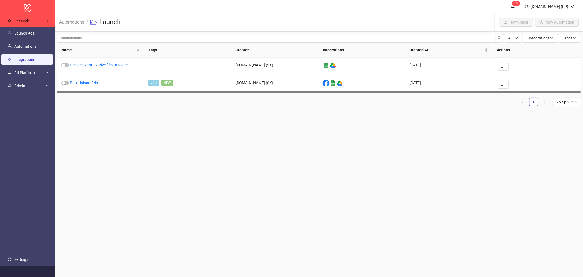
click at [35, 61] on link "Integrations" at bounding box center [24, 59] width 21 height 4
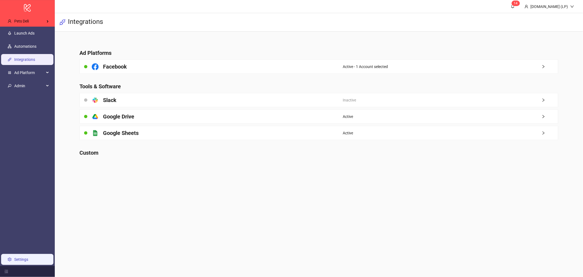
click at [28, 261] on link "Settings" at bounding box center [21, 259] width 14 height 4
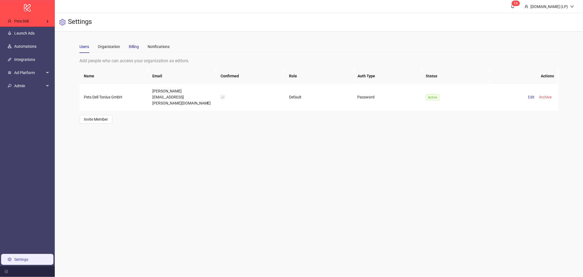
click at [137, 46] on div "Billing" at bounding box center [134, 47] width 10 height 6
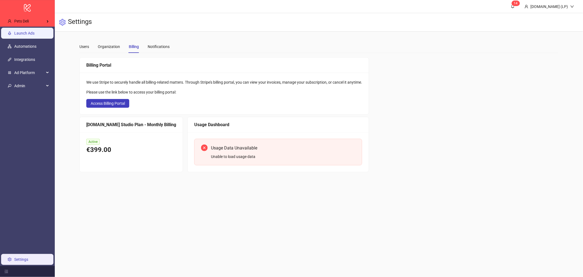
click at [31, 31] on link "Launch Ads" at bounding box center [24, 33] width 20 height 4
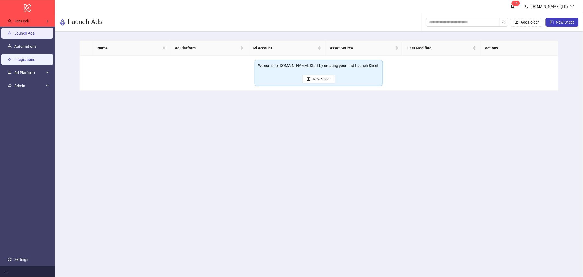
click at [35, 59] on link "Integrations" at bounding box center [24, 59] width 21 height 4
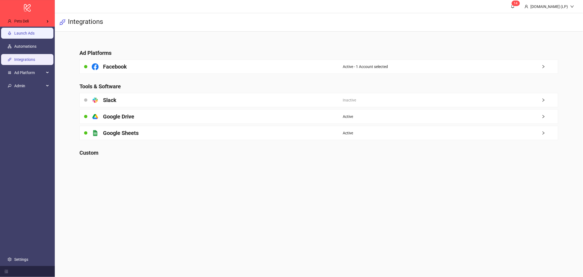
click at [35, 33] on link "Launch Ads" at bounding box center [24, 33] width 20 height 4
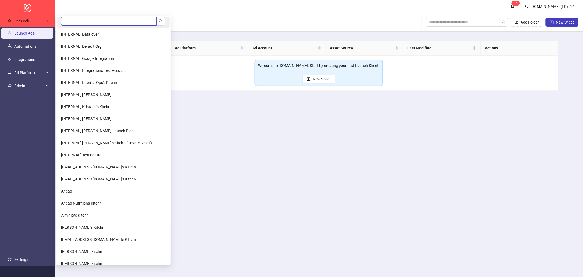
click at [79, 20] on input "search" at bounding box center [109, 21] width 96 height 9
type input "****"
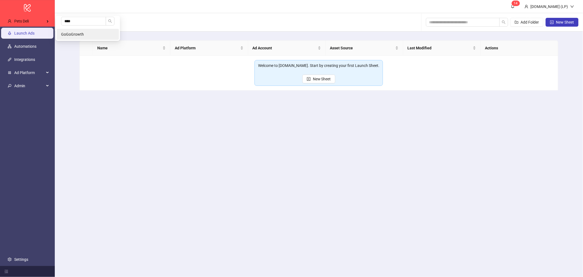
click at [72, 29] on li "GoGoGrowth" at bounding box center [88, 34] width 62 height 11
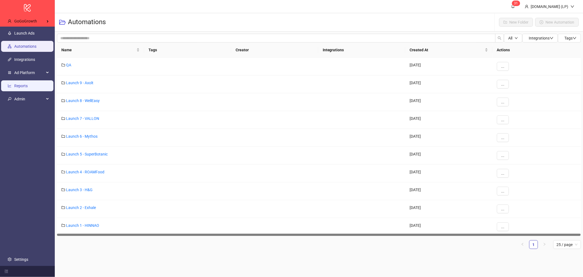
click at [28, 88] on link "Reports" at bounding box center [20, 86] width 13 height 4
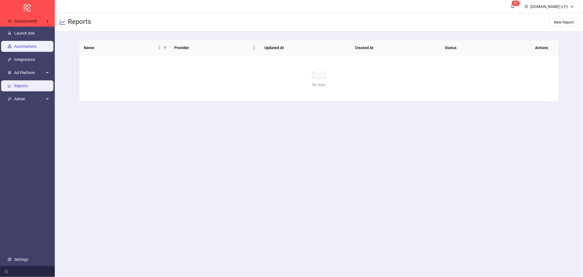
click at [33, 45] on link "Automations" at bounding box center [25, 46] width 22 height 4
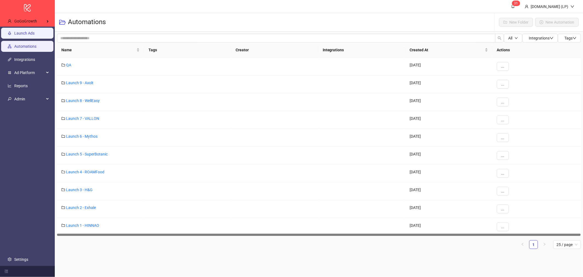
click at [35, 33] on link "Launch Ads" at bounding box center [24, 33] width 20 height 4
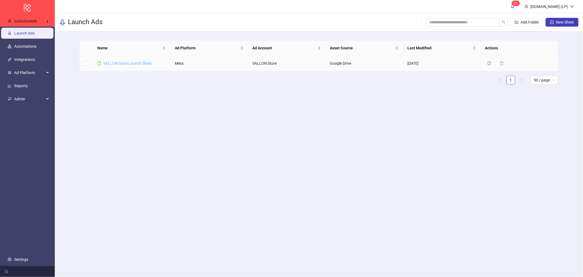
click at [125, 64] on link "VALLON Store Launch Sheet" at bounding box center [127, 63] width 49 height 4
drag, startPoint x: 408, startPoint y: 64, endPoint x: 432, endPoint y: 63, distance: 23.9
click at [432, 63] on div at bounding box center [318, 62] width 479 height 44
click at [33, 44] on link "Automations" at bounding box center [25, 46] width 22 height 4
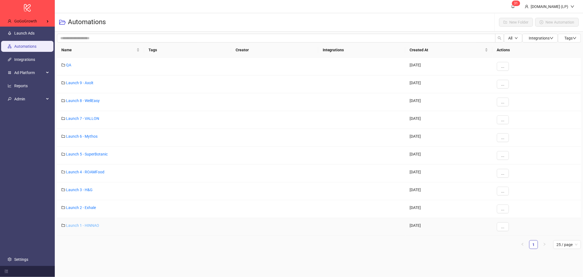
click at [94, 225] on link "Launch 1 - HINNAO" at bounding box center [82, 225] width 33 height 4
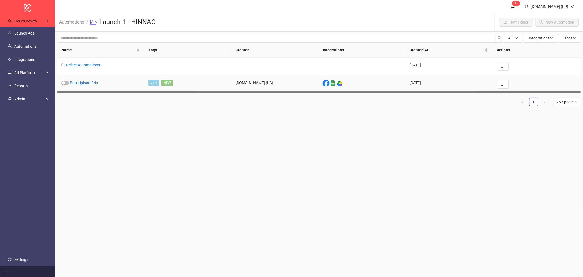
click at [91, 85] on div "Bulk-Upload Ads" at bounding box center [100, 84] width 87 height 18
click at [92, 79] on div "Bulk-Upload Ads" at bounding box center [100, 84] width 87 height 18
click at [86, 84] on link "Bulk-Upload Ads" at bounding box center [84, 83] width 28 height 4
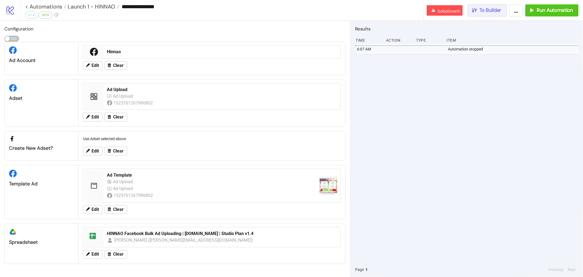
click at [478, 9] on icon "button" at bounding box center [475, 10] width 6 height 6
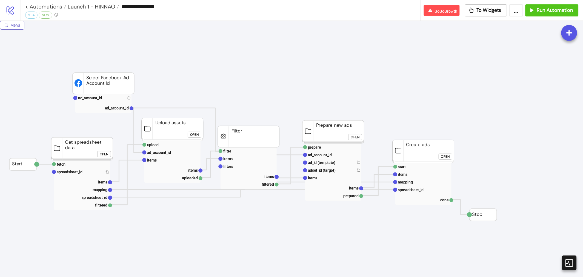
click at [8, 26] on icon "radius-bottomright" at bounding box center [6, 25] width 4 height 4
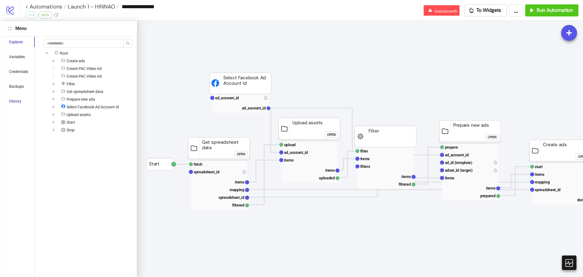
click at [20, 102] on div "History" at bounding box center [15, 101] width 12 height 6
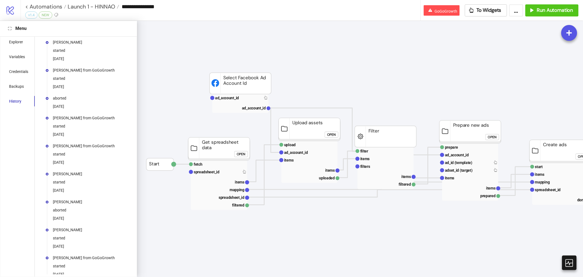
drag, startPoint x: 76, startPoint y: 62, endPoint x: 57, endPoint y: 60, distance: 19.5
click at [57, 60] on li "Kasper Nilsson started 2025-09-12" at bounding box center [88, 55] width 84 height 28
click at [93, 3] on span "Launch 1 - HINNAO" at bounding box center [90, 6] width 49 height 7
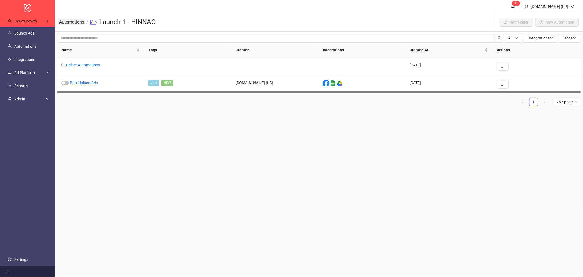
click at [76, 22] on link "Automations" at bounding box center [71, 22] width 27 height 6
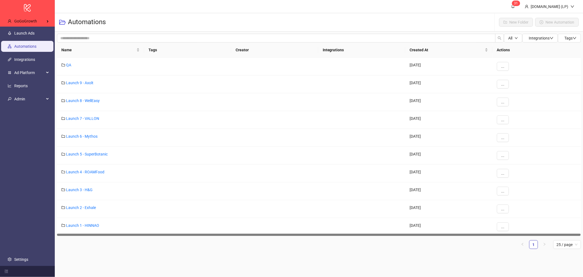
drag, startPoint x: 25, startPoint y: 257, endPoint x: 27, endPoint y: 241, distance: 15.4
click at [25, 257] on link "Settings" at bounding box center [21, 259] width 14 height 4
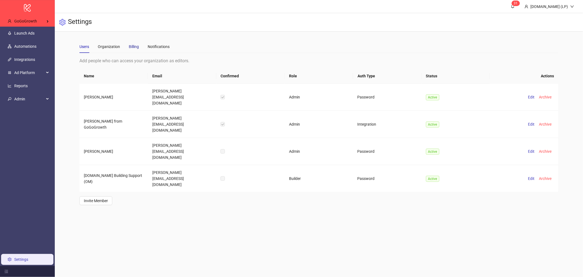
click at [137, 49] on div "Billing" at bounding box center [134, 47] width 10 height 6
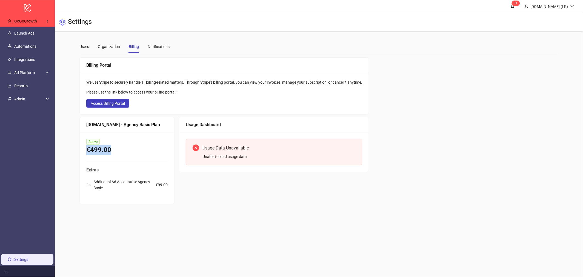
drag, startPoint x: 86, startPoint y: 153, endPoint x: 124, endPoint y: 155, distance: 38.1
click at [119, 155] on div "€499.00" at bounding box center [126, 150] width 81 height 10
click at [25, 16] on div "GoGoGrowth" at bounding box center [28, 21] width 50 height 11
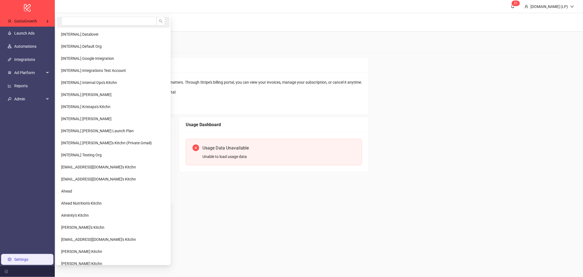
click at [59, 18] on li at bounding box center [113, 22] width 113 height 11
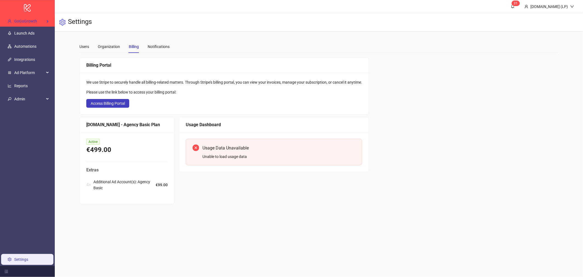
click at [72, 18] on h3 "Settings" at bounding box center [80, 22] width 24 height 9
click at [45, 18] on div "GoGoGrowth" at bounding box center [28, 21] width 50 height 11
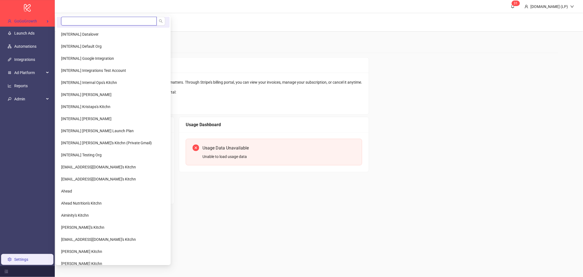
click at [74, 19] on input "search" at bounding box center [109, 21] width 96 height 9
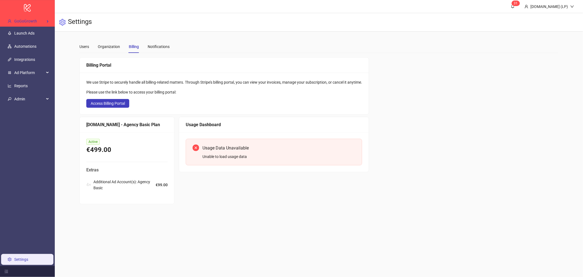
type input "**********"
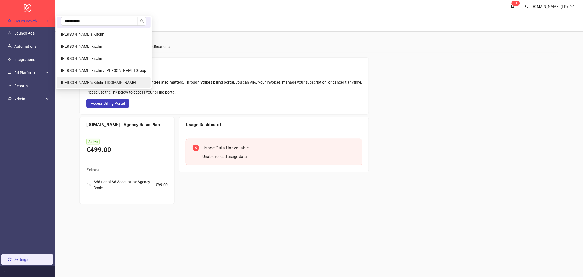
click at [96, 79] on li "Christopher Roelann's Kitchn | crmarketing.dk" at bounding box center [104, 82] width 94 height 11
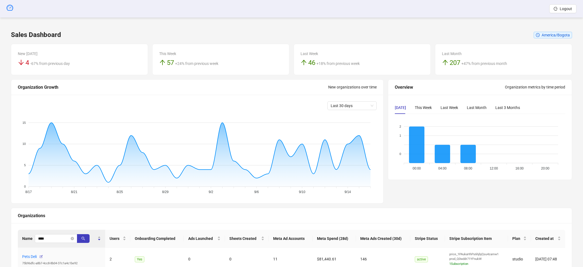
scroll to position [31, 0]
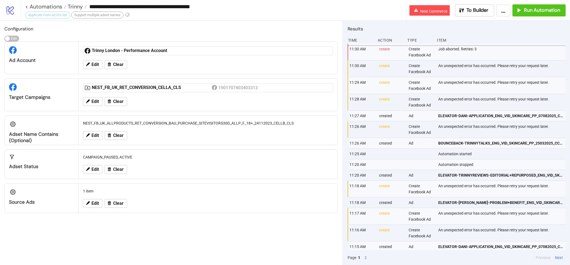
click at [10, 9] on icon "logo/logo-mobile" at bounding box center [10, 10] width 10 height 10
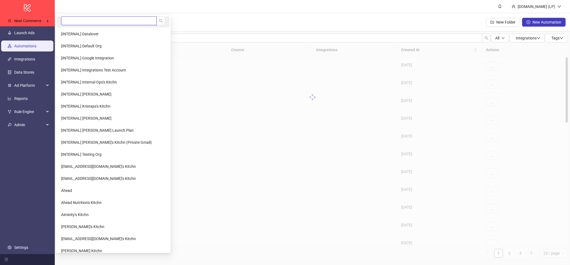
click at [82, 20] on input "search" at bounding box center [109, 20] width 96 height 9
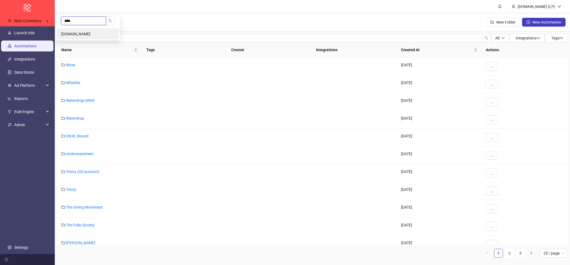
type input "****"
click at [80, 31] on li "[DOMAIN_NAME]" at bounding box center [88, 34] width 62 height 11
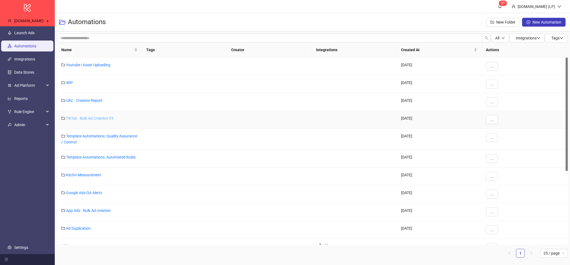
click at [82, 118] on link "TikTok - Bulk Ad Creation V3" at bounding box center [89, 118] width 47 height 4
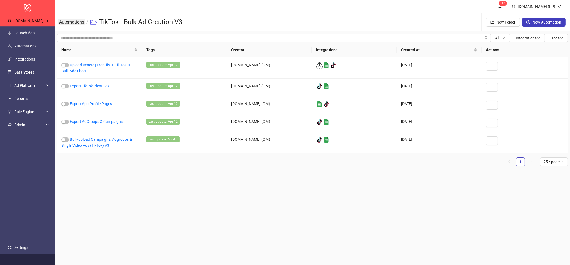
click at [81, 23] on link "Automations" at bounding box center [71, 22] width 27 height 6
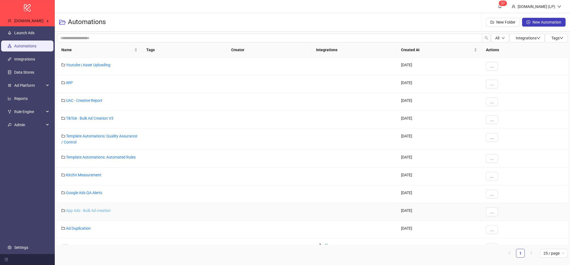
click at [87, 210] on link "App Ads - Bulk Ad creation" at bounding box center [88, 211] width 45 height 4
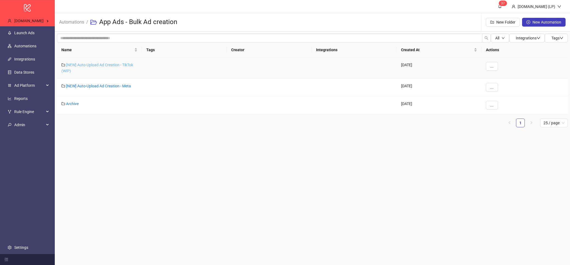
click at [97, 66] on link "[NEW] Auto-Upload Ad Creation - TikTok (WIP)" at bounding box center [97, 68] width 72 height 10
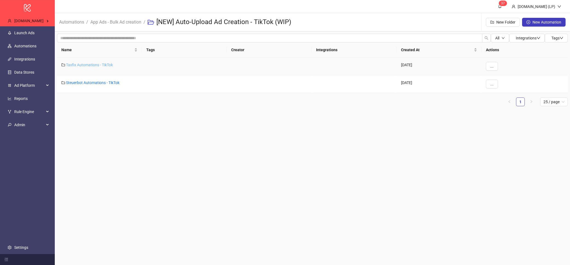
click at [84, 64] on link "Taxfix Automations - TikTok" at bounding box center [89, 65] width 47 height 4
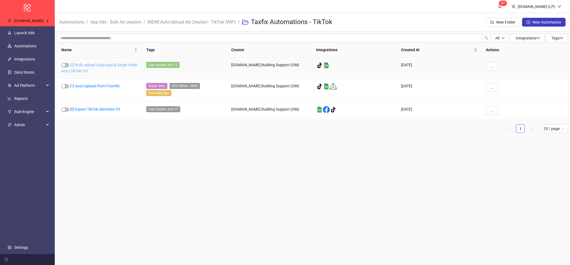
click at [81, 70] on link "[2] Bulk-upload Adgroups & Single Video Ads (TikTok) V3" at bounding box center [99, 68] width 76 height 10
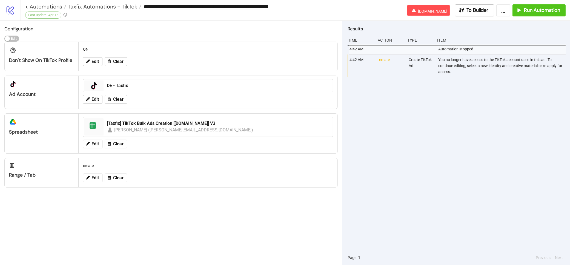
click at [455, 71] on div "You no longer have access to the TikTok account used in this ad. To continue ed…" at bounding box center [502, 66] width 129 height 22
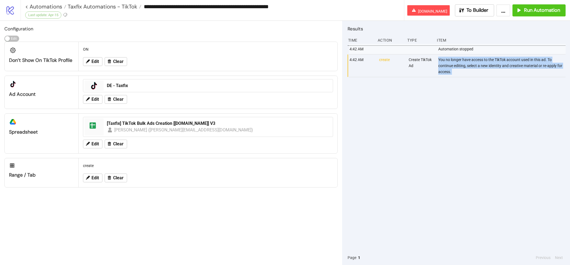
click at [455, 71] on div "You no longer have access to the TikTok account used in this ad. To continue ed…" at bounding box center [502, 66] width 129 height 22
copy div "You no longer have access to the TikTok account used in this ad. To continue ed…"
click at [7, 6] on icon "logo/logo-mobile" at bounding box center [10, 10] width 10 height 10
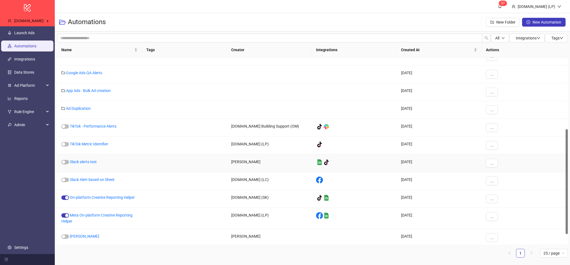
scroll to position [140, 0]
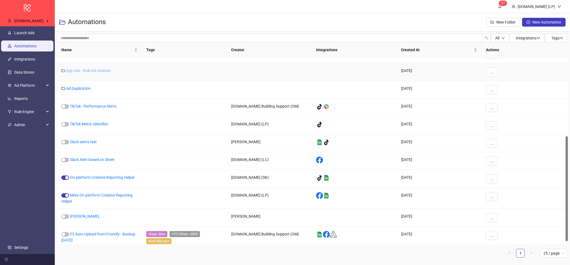
click at [107, 70] on link "App Ads - Bulk Ad creation" at bounding box center [88, 71] width 45 height 4
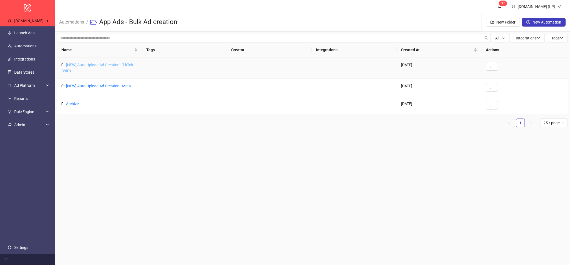
click at [114, 65] on link "[NEW] Auto-Upload Ad Creation - TikTok (WIP)" at bounding box center [97, 68] width 72 height 10
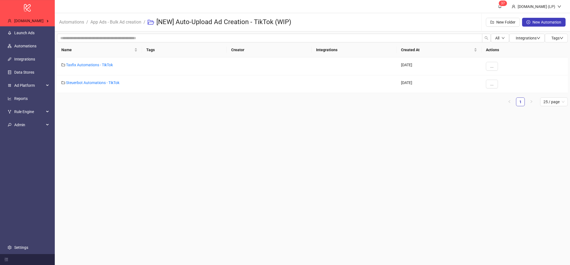
click at [125, 25] on span "App Ads - Bulk Ad creation" at bounding box center [115, 22] width 51 height 7
click at [129, 21] on link "App Ads - Bulk Ad creation" at bounding box center [115, 22] width 53 height 6
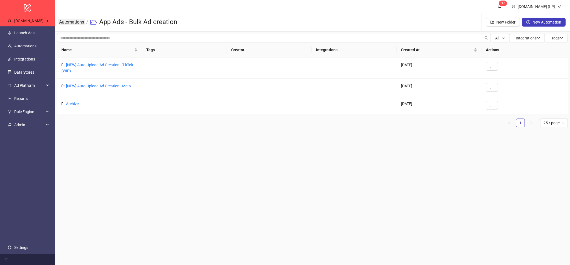
click at [83, 21] on link "Automations" at bounding box center [71, 22] width 27 height 6
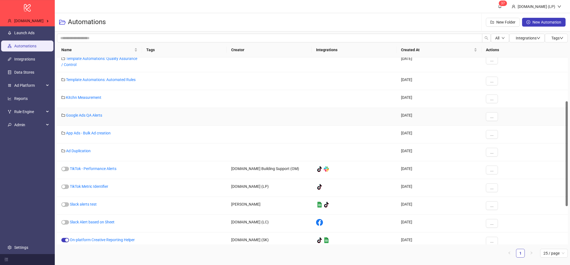
scroll to position [78, 0]
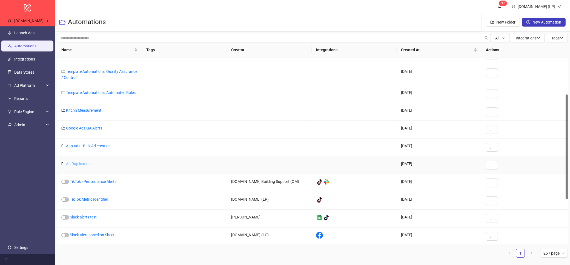
click at [73, 166] on div "Ad Duplication" at bounding box center [99, 165] width 85 height 18
click at [76, 164] on link "Ad Duplication" at bounding box center [78, 163] width 25 height 4
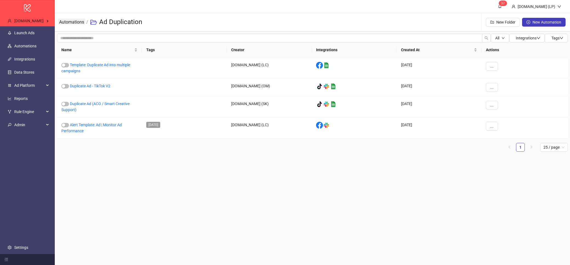
click at [78, 19] on link "Automations" at bounding box center [71, 22] width 27 height 6
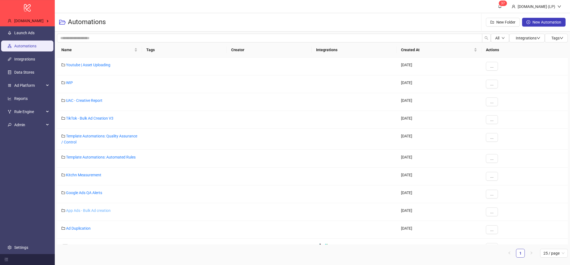
click at [73, 211] on link "App Ads - Bulk Ad creation" at bounding box center [88, 211] width 45 height 4
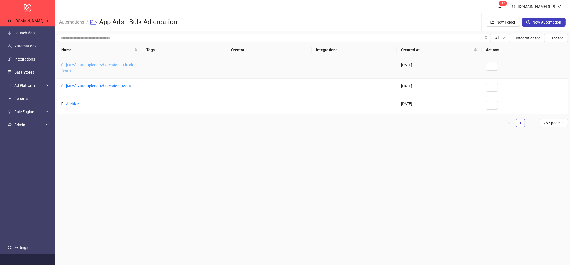
click at [95, 66] on link "[NEW] Auto-Upload Ad Creation - TikTok (WIP)" at bounding box center [97, 68] width 72 height 10
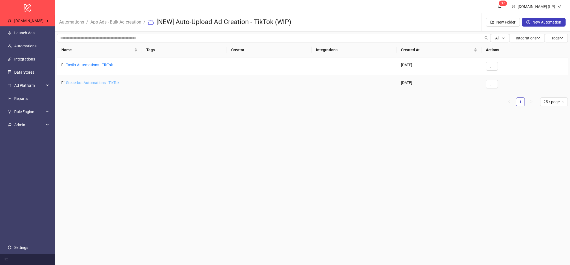
click at [82, 81] on link "Steuerbot Automations - TikTok" at bounding box center [92, 83] width 53 height 4
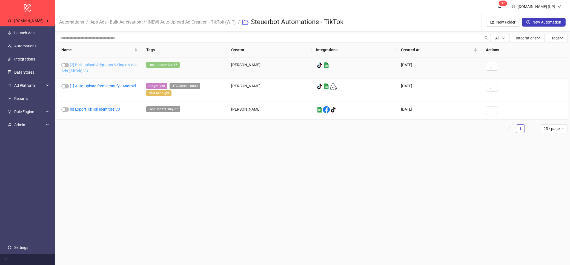
click at [85, 72] on link "[2] Bulk-upload Adgroups & Single Video Ads (TikTok) V3" at bounding box center [99, 68] width 76 height 10
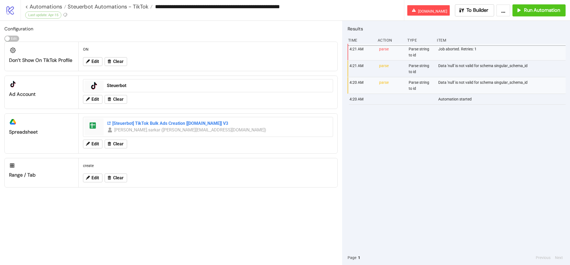
click at [147, 125] on div "[Steuerbot] TikTok Bulk Ads Creation [Kitchn.io] V3" at bounding box center [218, 124] width 223 height 6
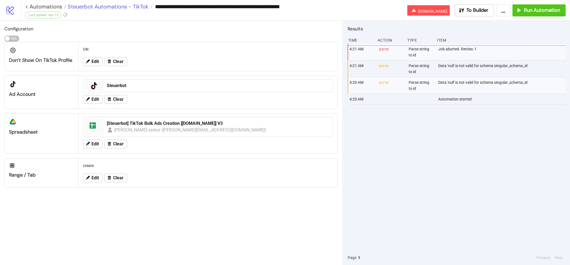
click at [108, 9] on span "Steuerbot Automations - TikTok" at bounding box center [107, 6] width 82 height 7
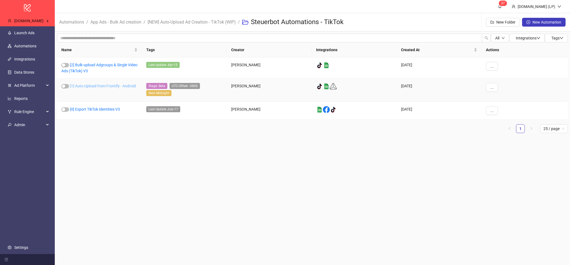
click at [87, 86] on link "[1] Auto-Upload from Frontify - Android" at bounding box center [103, 86] width 66 height 4
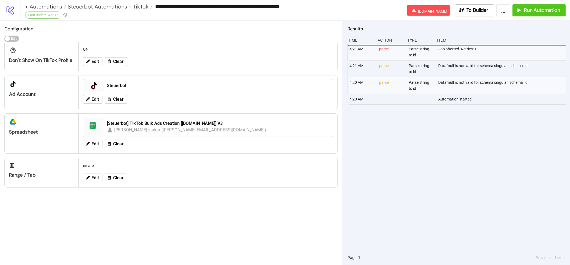
type input "**********"
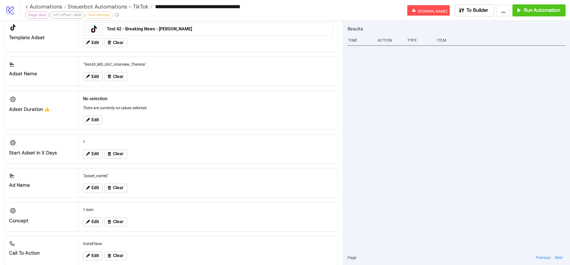
scroll to position [243, 0]
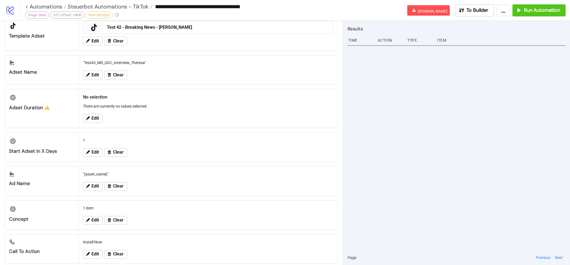
click at [112, 63] on div ""Test43_MD_UGC_Interview_Theresa"" at bounding box center [208, 63] width 255 height 10
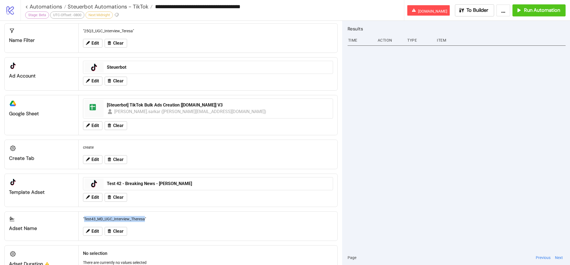
scroll to position [86, 0]
copy div "Test43_MD_UGC_Interview_Theresa"
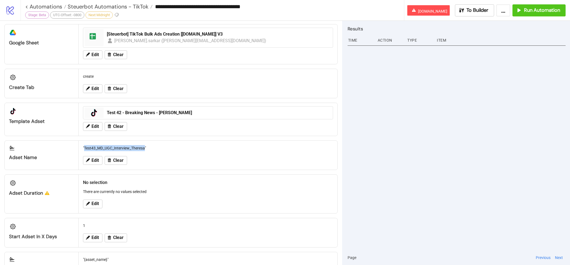
scroll to position [162, 0]
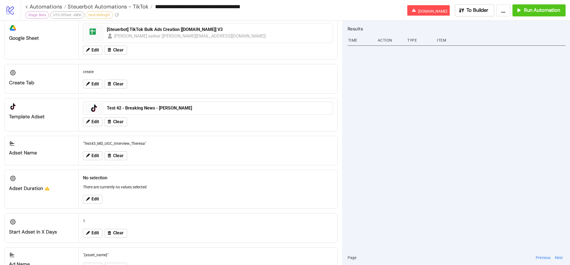
click at [160, 127] on div "Edit Clear" at bounding box center [208, 122] width 255 height 14
click at [199, 110] on div "Test 42 - Breaking News - Manu" at bounding box center [218, 108] width 223 height 6
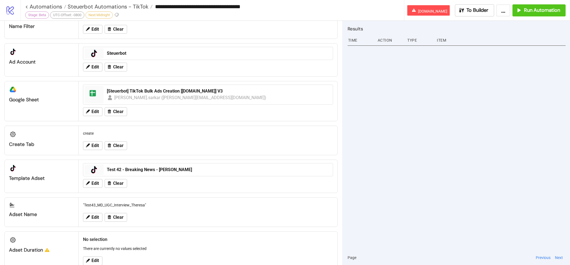
scroll to position [103, 0]
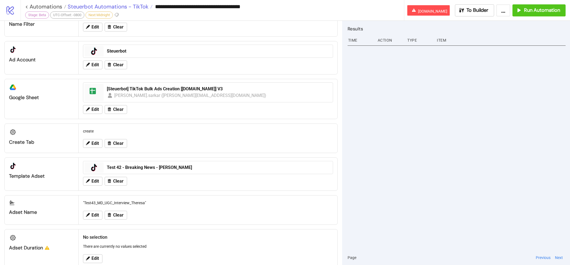
click at [121, 8] on span "Steuerbot Automations - TikTok" at bounding box center [107, 6] width 82 height 7
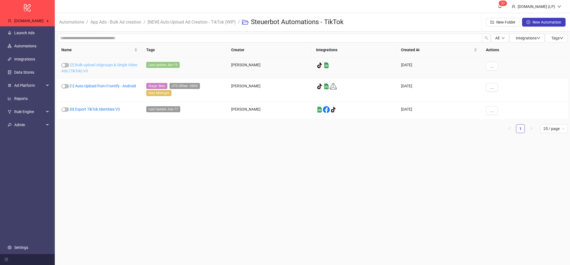
click at [97, 65] on link "[2] Bulk-upload Adgroups & Single Video Ads (TikTok) V3" at bounding box center [99, 68] width 76 height 10
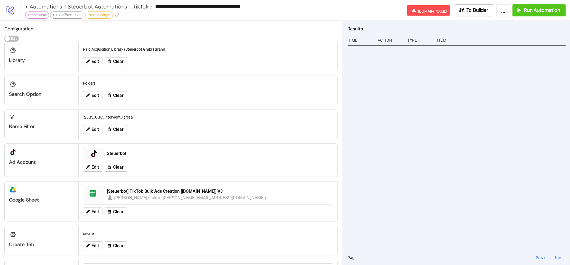
type input "**********"
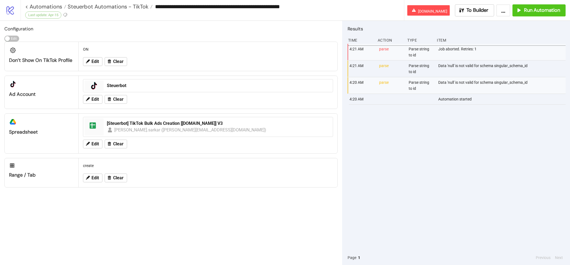
click at [445, 67] on div "Data 'null' is not valid for schema singular_schema_id" at bounding box center [502, 69] width 129 height 16
copy div "Data 'null' is not valid for schema singular_schema_id"
click at [133, 6] on span "Steuerbot Automations - TikTok" at bounding box center [107, 6] width 82 height 7
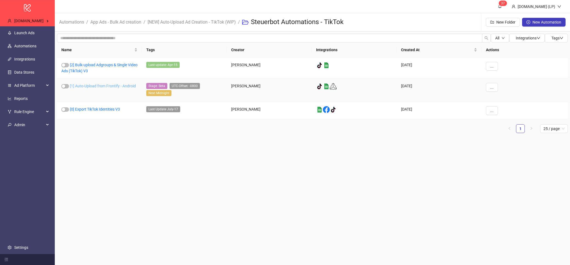
click at [112, 87] on link "[1] Auto-Upload from Frontify - Android" at bounding box center [103, 86] width 66 height 4
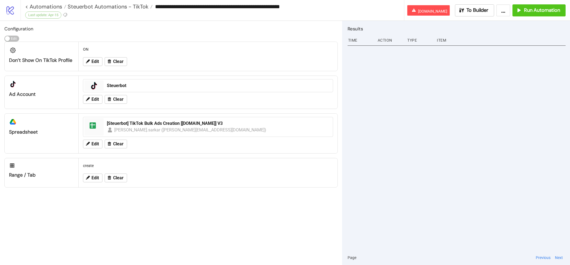
type input "**********"
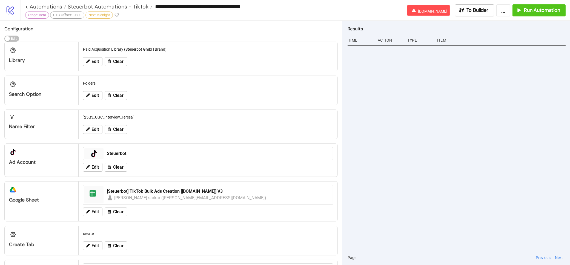
click at [7, 13] on icon "logo/logo-mobile" at bounding box center [10, 10] width 10 height 10
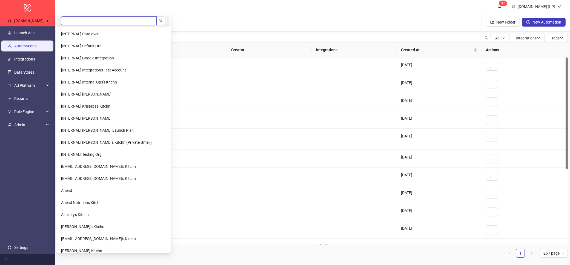
click at [90, 21] on input "search" at bounding box center [109, 20] width 96 height 9
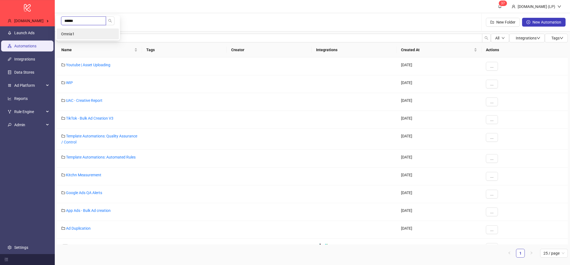
type input "******"
click at [89, 38] on li "Omnia1" at bounding box center [88, 34] width 62 height 11
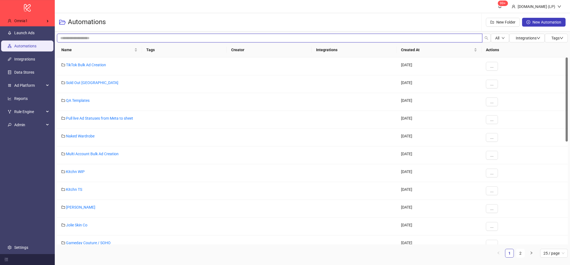
click at [143, 42] on input "search" at bounding box center [270, 38] width 426 height 9
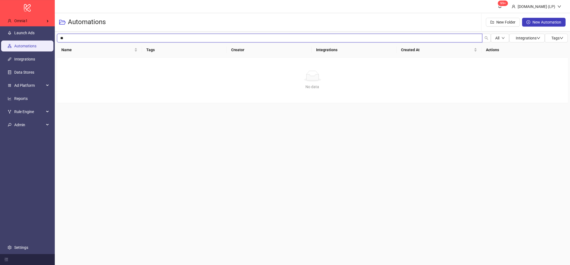
type input "*"
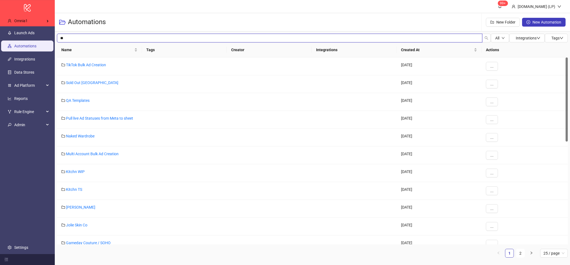
type input "**"
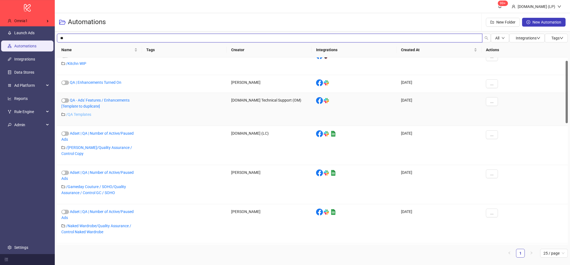
scroll to position [10, 0]
click at [77, 117] on link "/ QA Templates" at bounding box center [78, 114] width 25 height 4
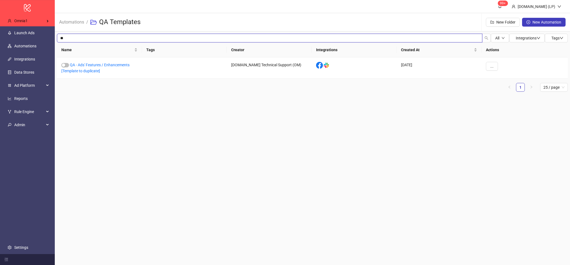
click at [76, 39] on input "**" at bounding box center [270, 38] width 426 height 9
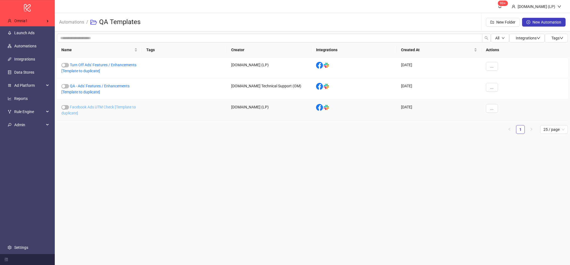
click at [87, 107] on link "Facebook Ads UTM Check [Template to duplicate]" at bounding box center [98, 110] width 75 height 10
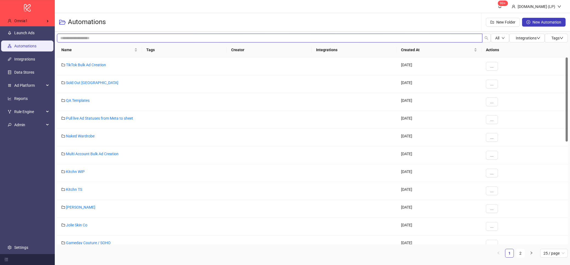
click at [92, 35] on input "search" at bounding box center [270, 38] width 426 height 9
type input "***"
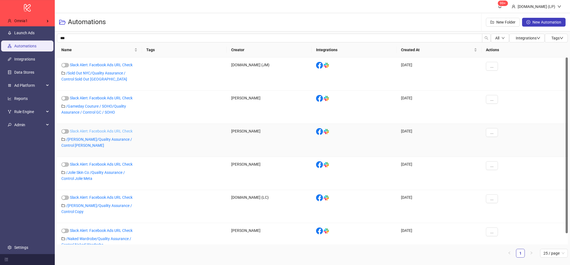
click at [116, 133] on link "Slack Alert: Facebook Ads URL Check" at bounding box center [101, 131] width 63 height 4
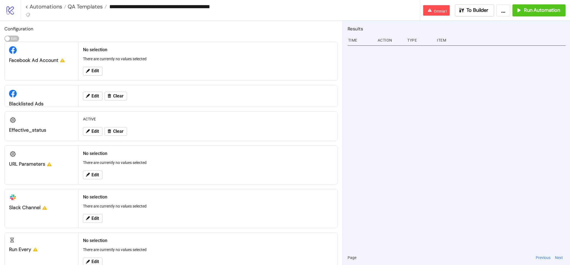
type input "**********"
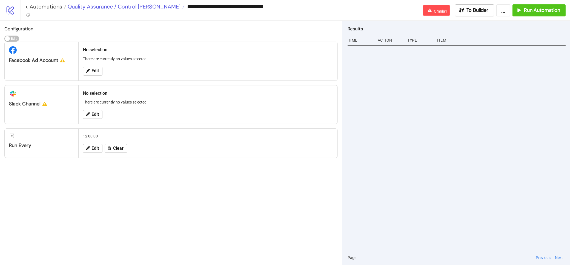
click at [78, 6] on span "Quality Assurance / Control [PERSON_NAME]" at bounding box center [123, 6] width 114 height 7
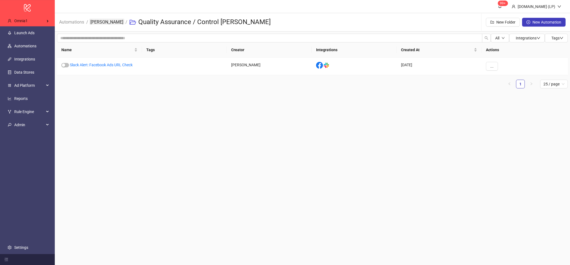
click at [96, 20] on link "[PERSON_NAME]" at bounding box center [106, 22] width 35 height 6
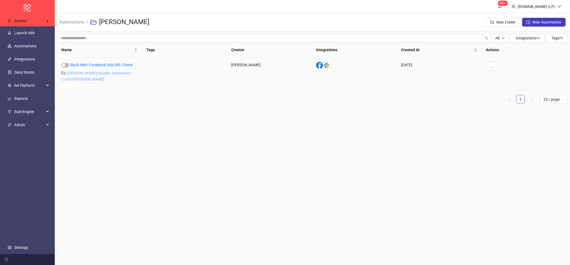
click at [96, 74] on link "/ [PERSON_NAME]/Quality Assurance / Control [PERSON_NAME]" at bounding box center [96, 76] width 71 height 10
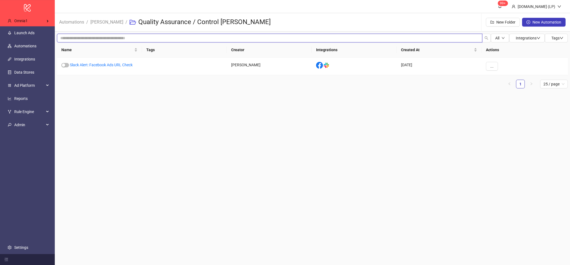
click at [132, 35] on input "search" at bounding box center [270, 38] width 426 height 9
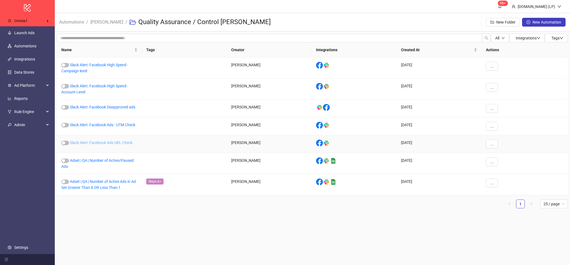
click at [118, 144] on link "Slack Alert: Facebook Ads URL Check" at bounding box center [101, 143] width 63 height 4
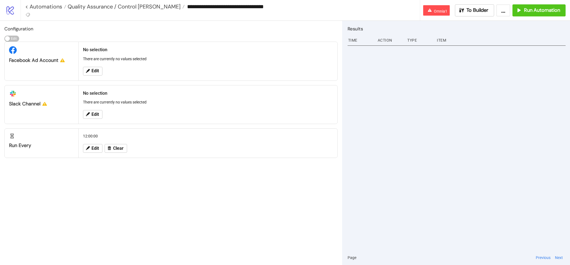
click at [21, 10] on div "**********" at bounding box center [221, 10] width 400 height 21
click at [11, 12] on icon "logo/logo-mobile" at bounding box center [10, 10] width 10 height 10
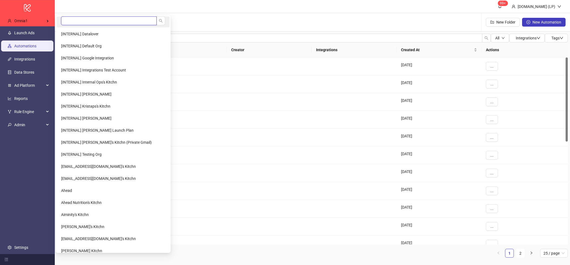
click at [89, 19] on input "search" at bounding box center [109, 20] width 96 height 9
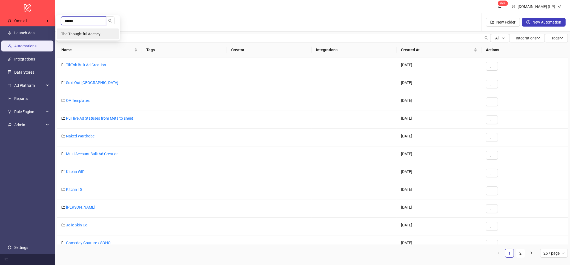
type input "******"
click at [96, 34] on span "The Thoughtful Agency" at bounding box center [80, 34] width 39 height 4
